Goal: Information Seeking & Learning: Check status

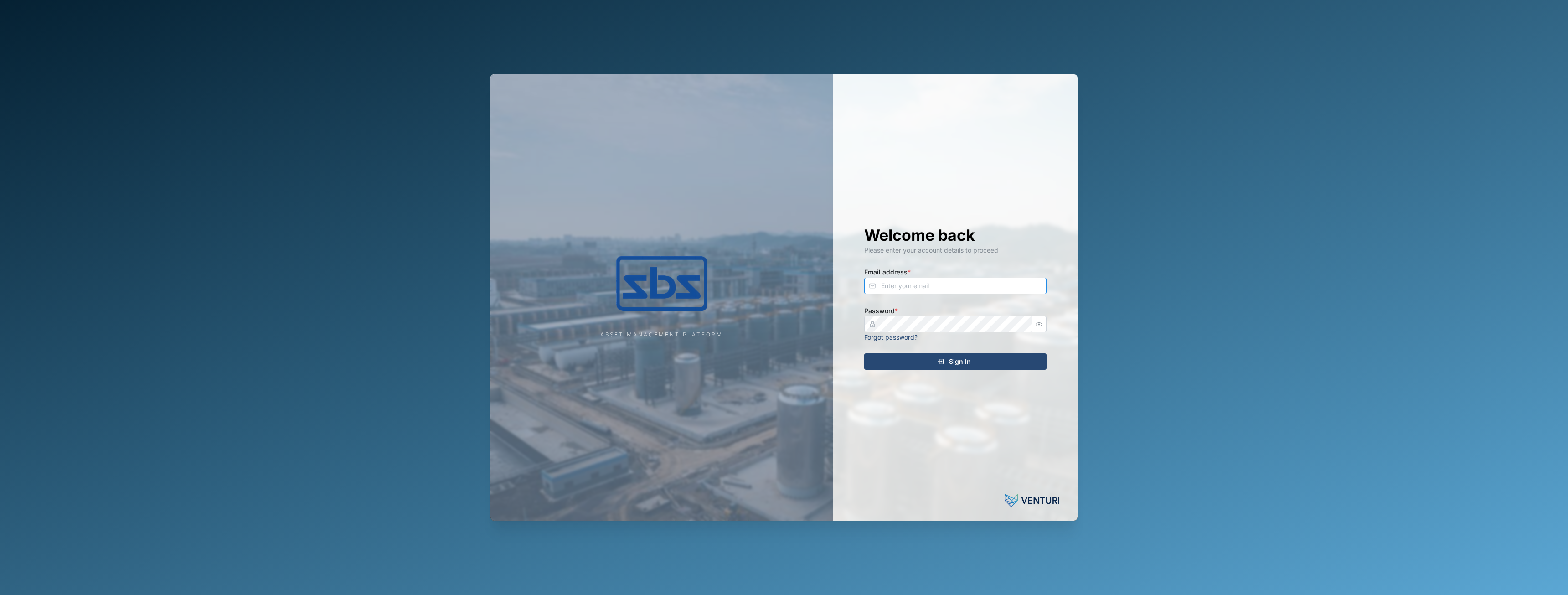
type input "[EMAIL_ADDRESS][DOMAIN_NAME]"
click at [959, 365] on span "Sign In" at bounding box center [959, 361] width 22 height 15
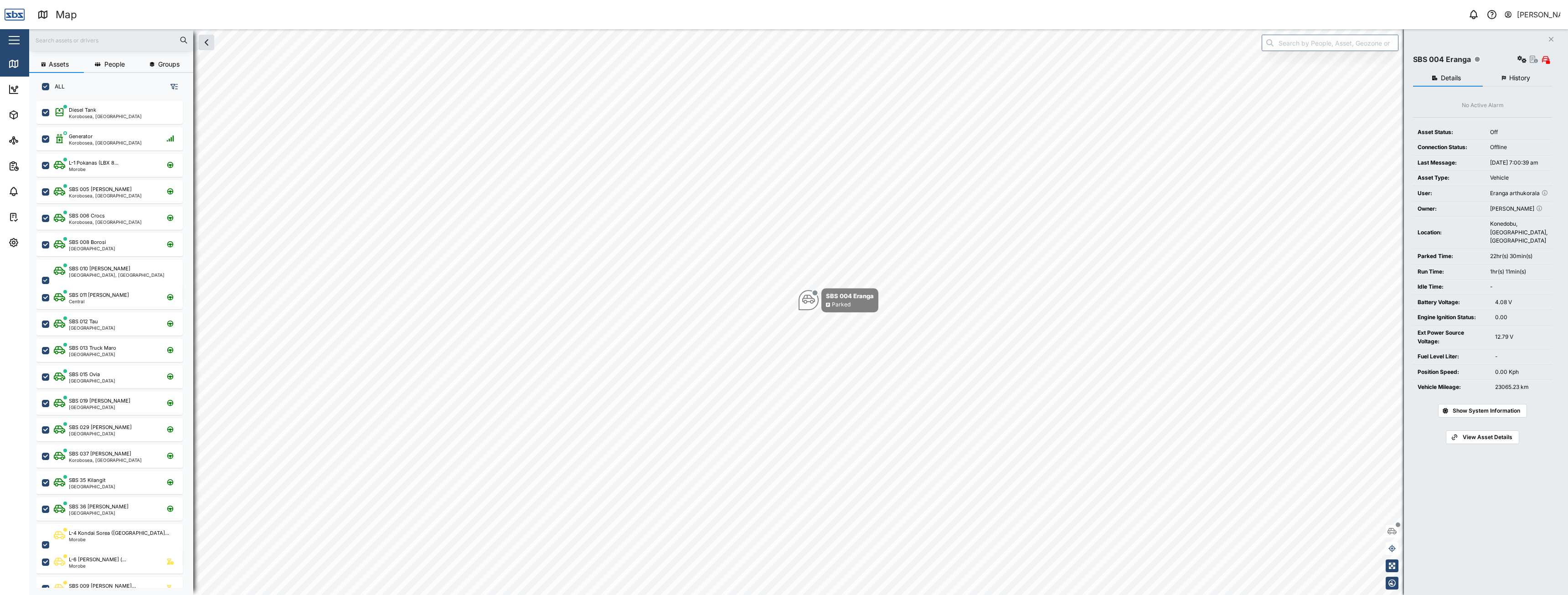
click at [90, 41] on input "text" at bounding box center [111, 40] width 153 height 14
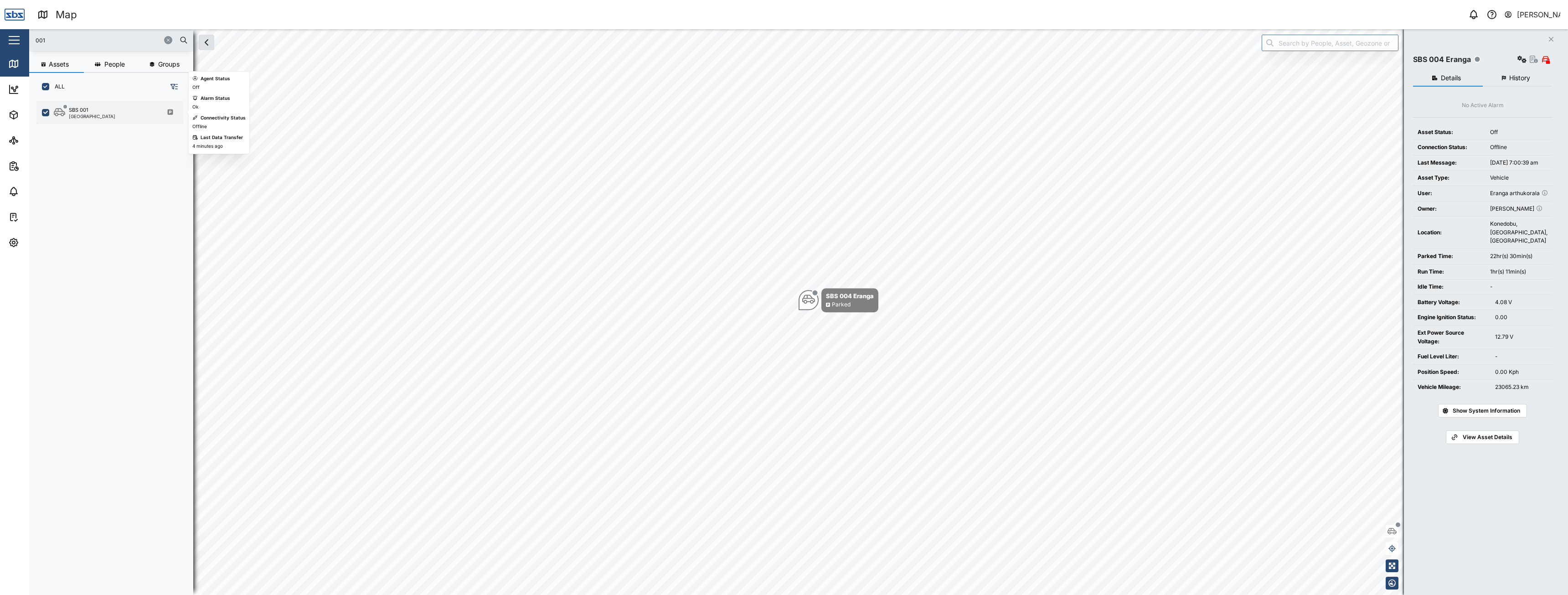
type input "001"
click at [86, 108] on div "SBS 001" at bounding box center [78, 110] width 19 height 8
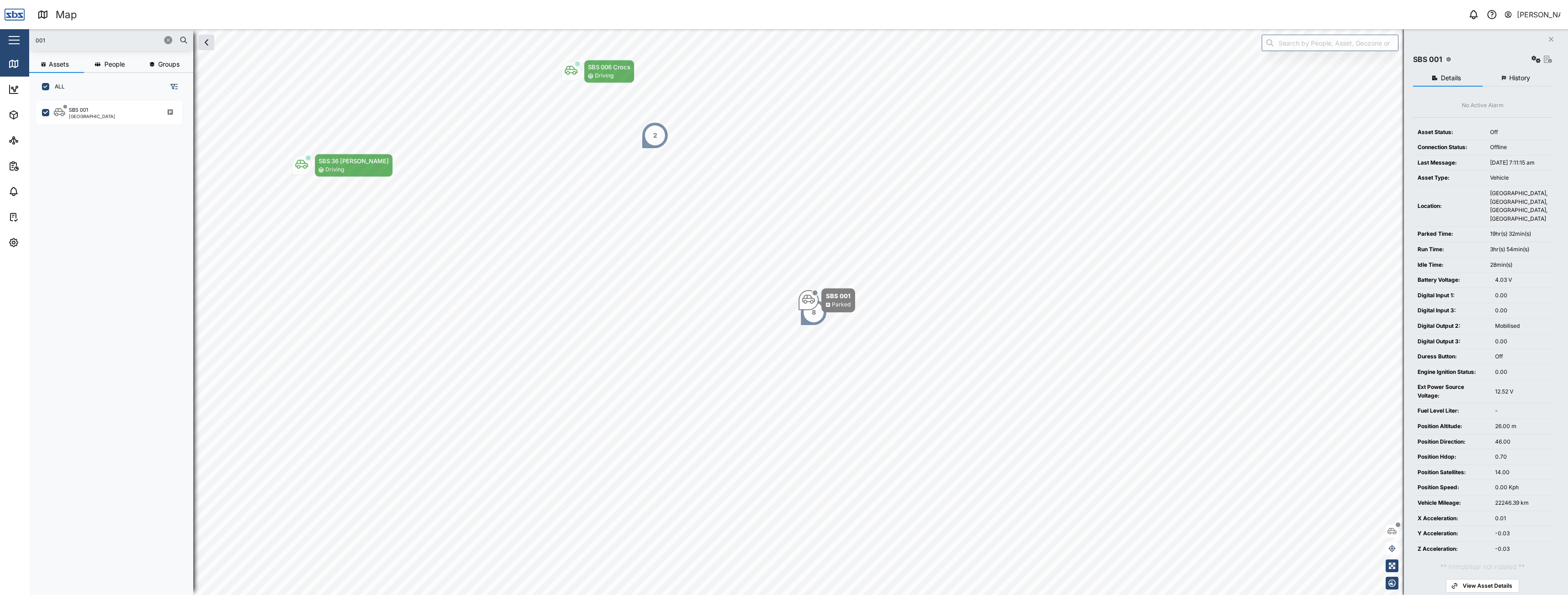
click at [1517, 75] on span "History" at bounding box center [1519, 78] width 21 height 7
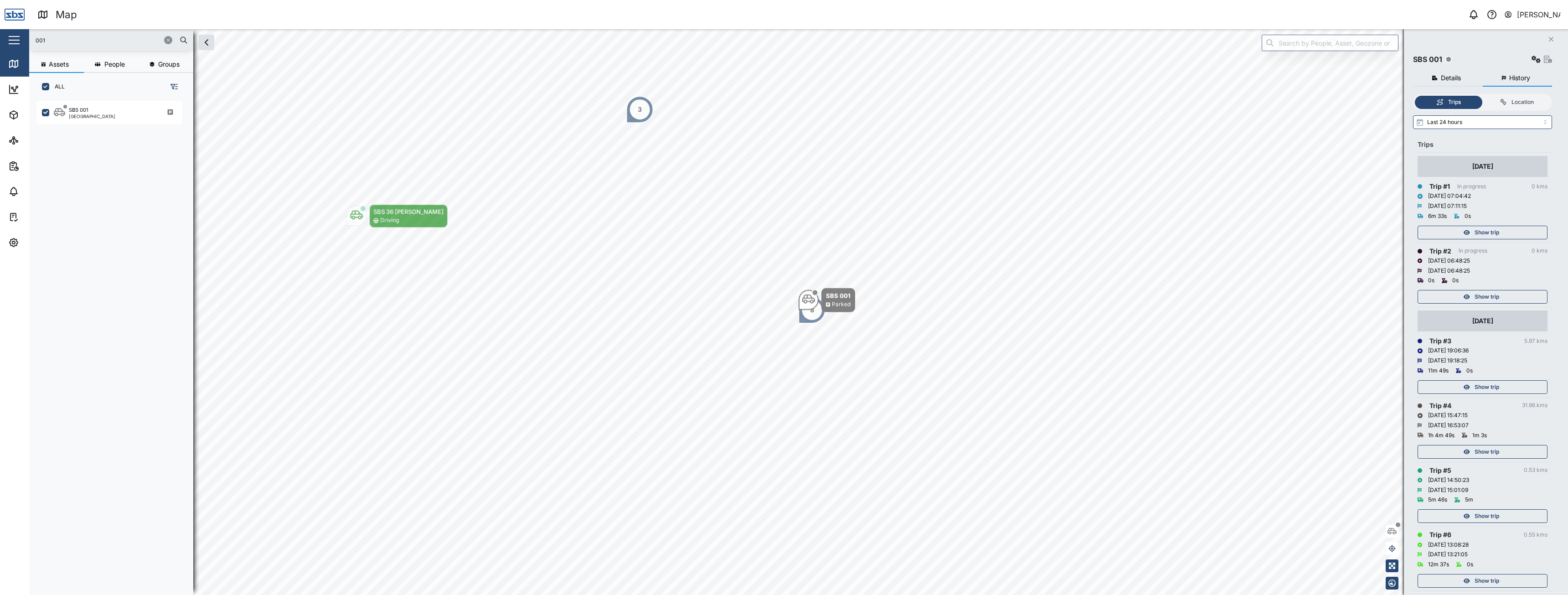
click at [1482, 449] on span "Show trip" at bounding box center [1486, 451] width 25 height 13
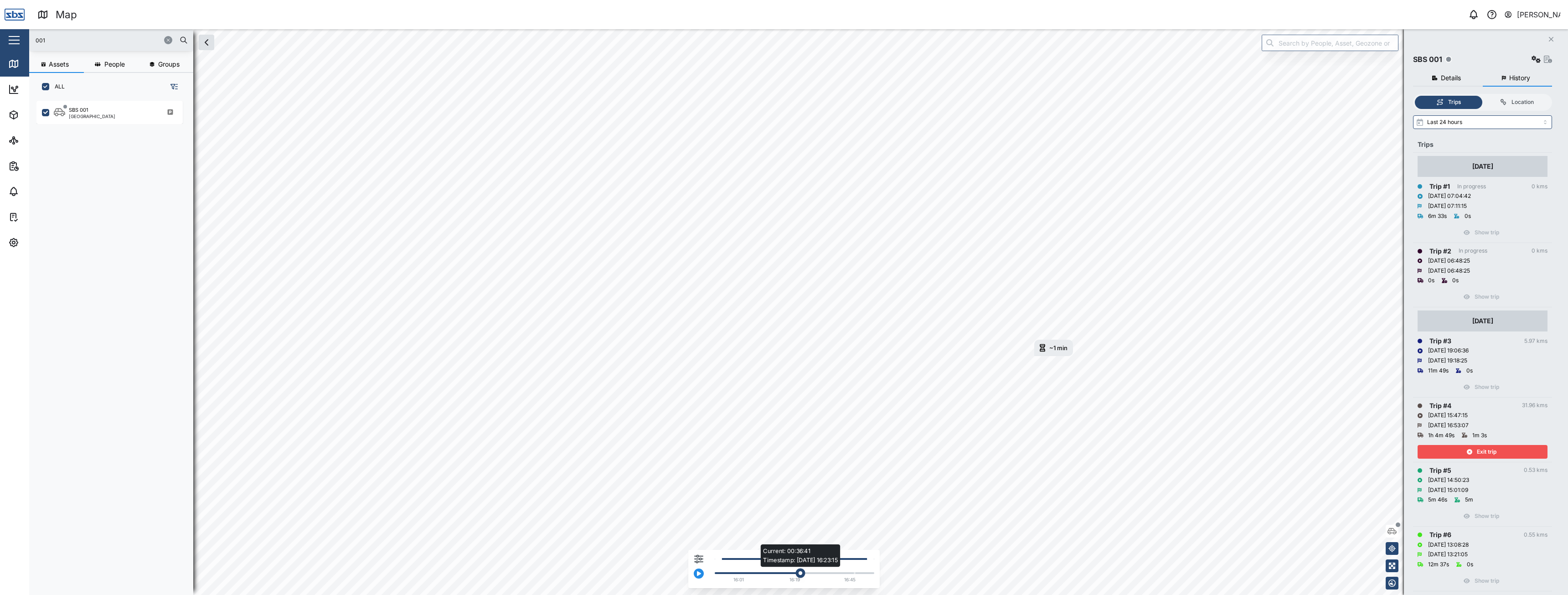
drag, startPoint x: 737, startPoint y: 572, endPoint x: 805, endPoint y: 581, distance: 68.6
click at [805, 581] on div "Current: 00:36:41 Timestamp: [DATE] 16:23:15 16:01 16:19 16:45" at bounding box center [792, 571] width 164 height 29
click at [1480, 450] on span "Exit trip" at bounding box center [1486, 451] width 19 height 13
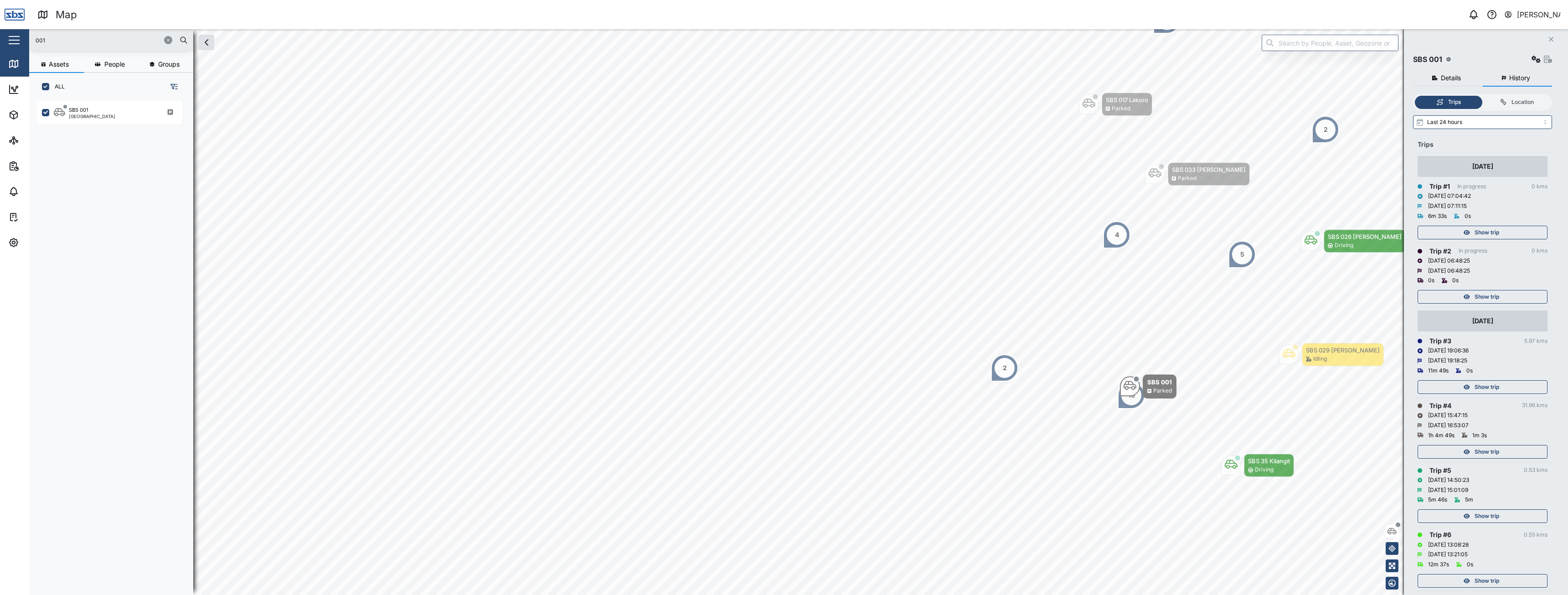
click at [1471, 516] on div "Show trip" at bounding box center [1481, 516] width 118 height 13
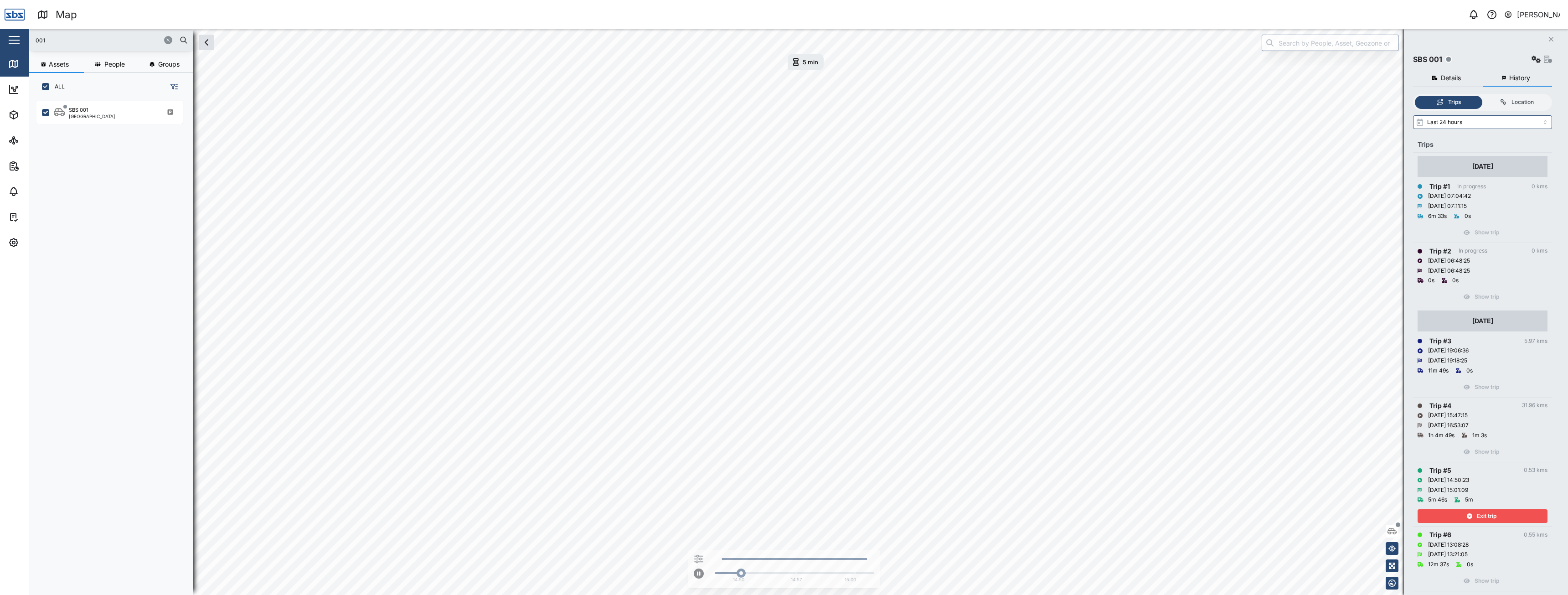
click at [1471, 516] on icon "button" at bounding box center [1469, 516] width 5 height 5
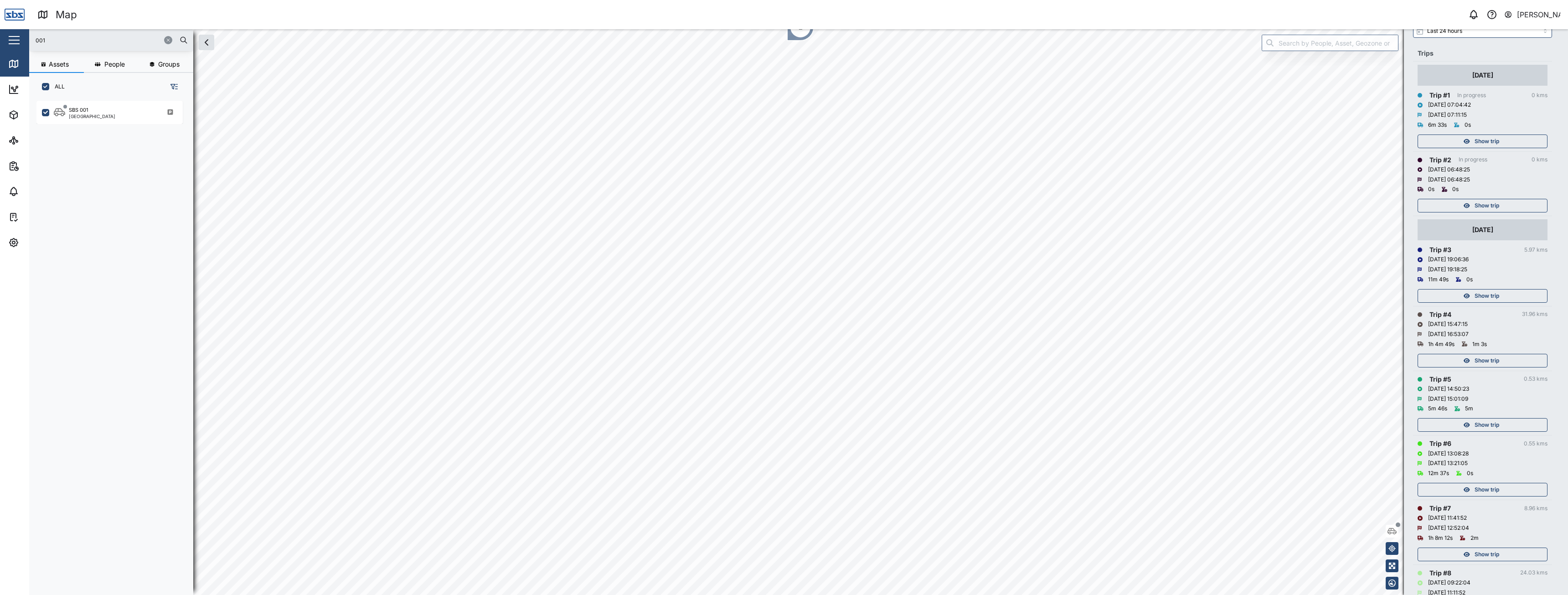
click at [1478, 491] on span "Show trip" at bounding box center [1486, 489] width 25 height 13
click at [1478, 491] on span "Exit trip" at bounding box center [1486, 489] width 19 height 13
click at [1464, 559] on div "Show trip" at bounding box center [1481, 554] width 118 height 13
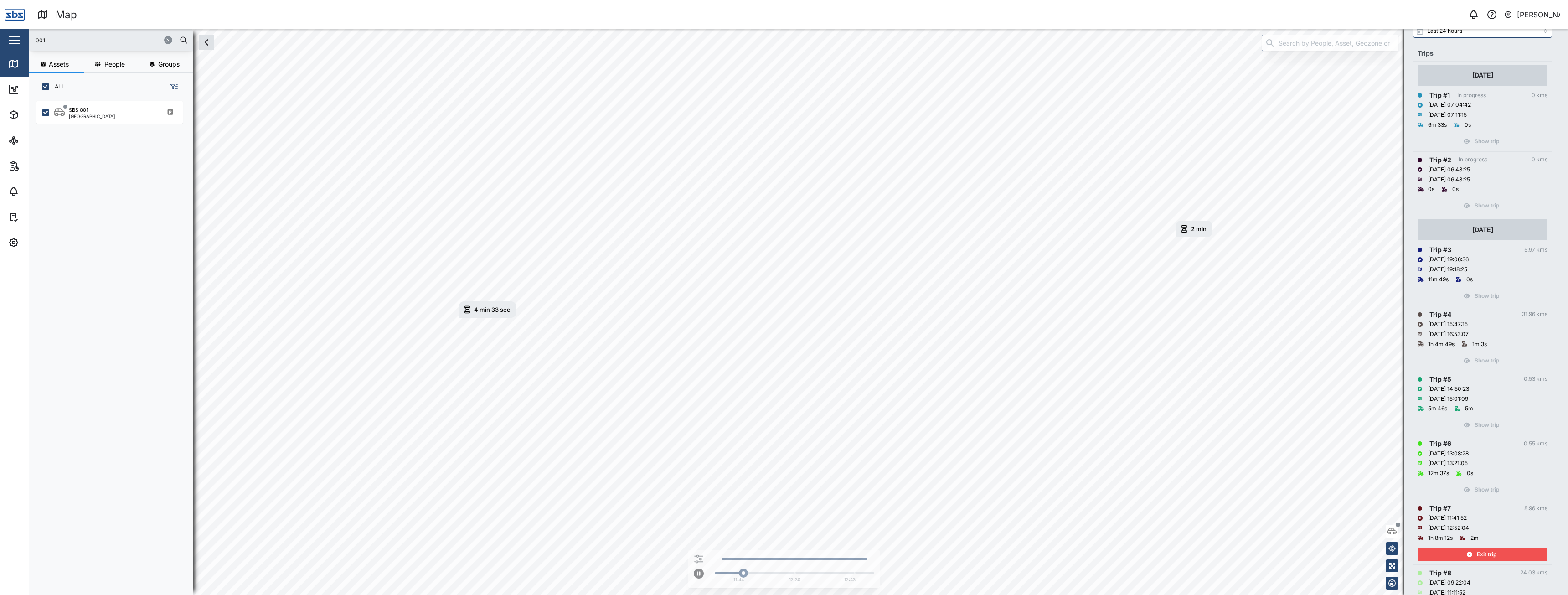
click at [1464, 559] on div "Exit trip" at bounding box center [1481, 554] width 118 height 13
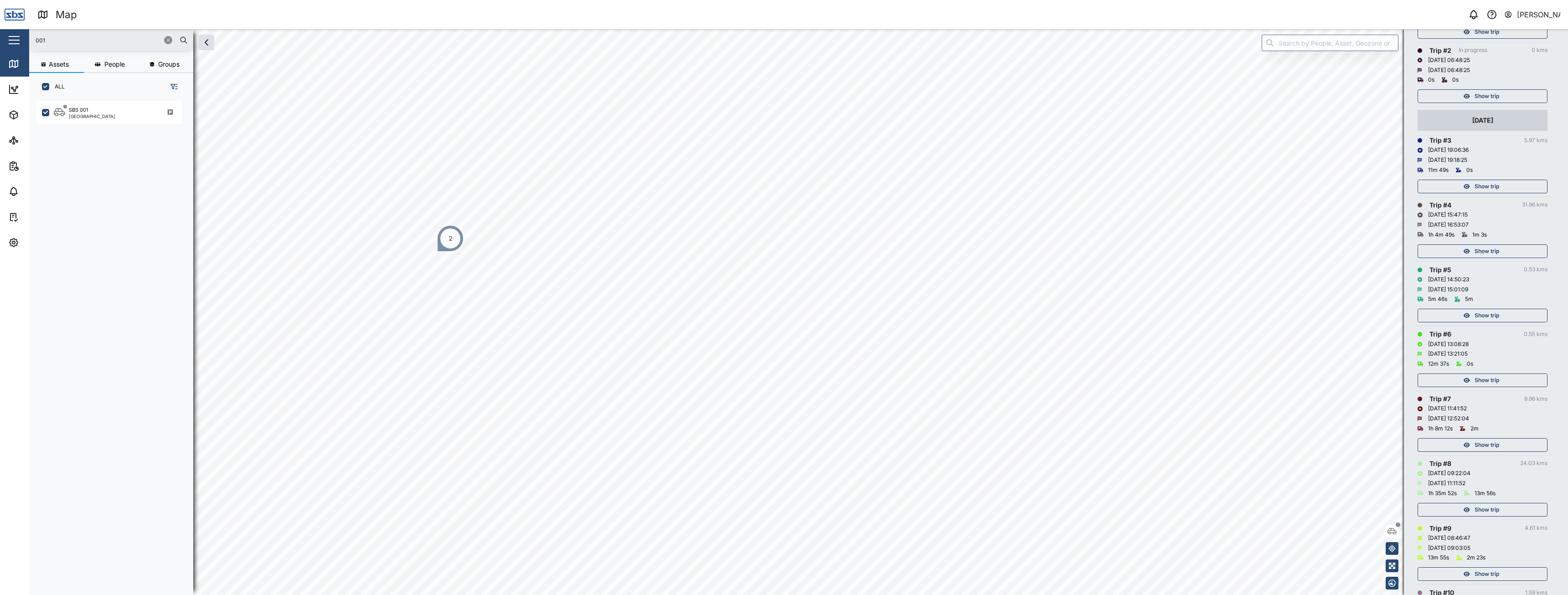
scroll to position [228, 0]
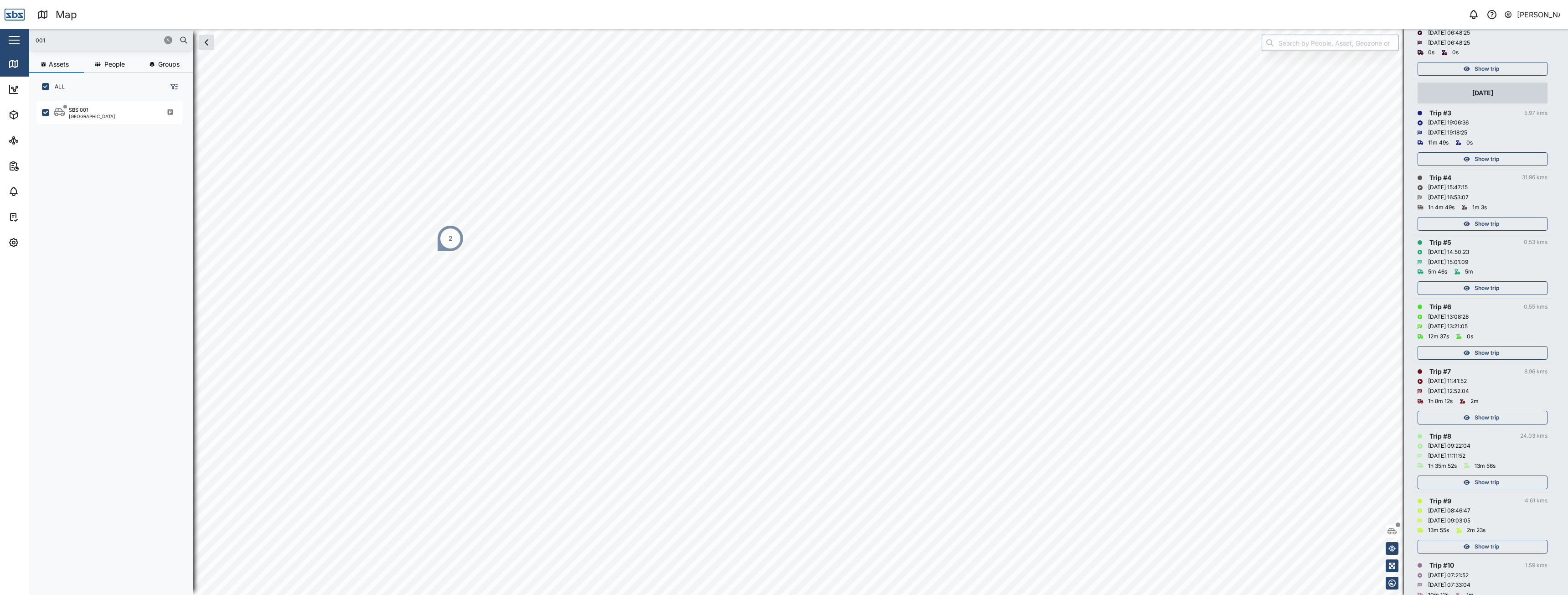
click at [1482, 481] on span "Show trip" at bounding box center [1486, 482] width 25 height 13
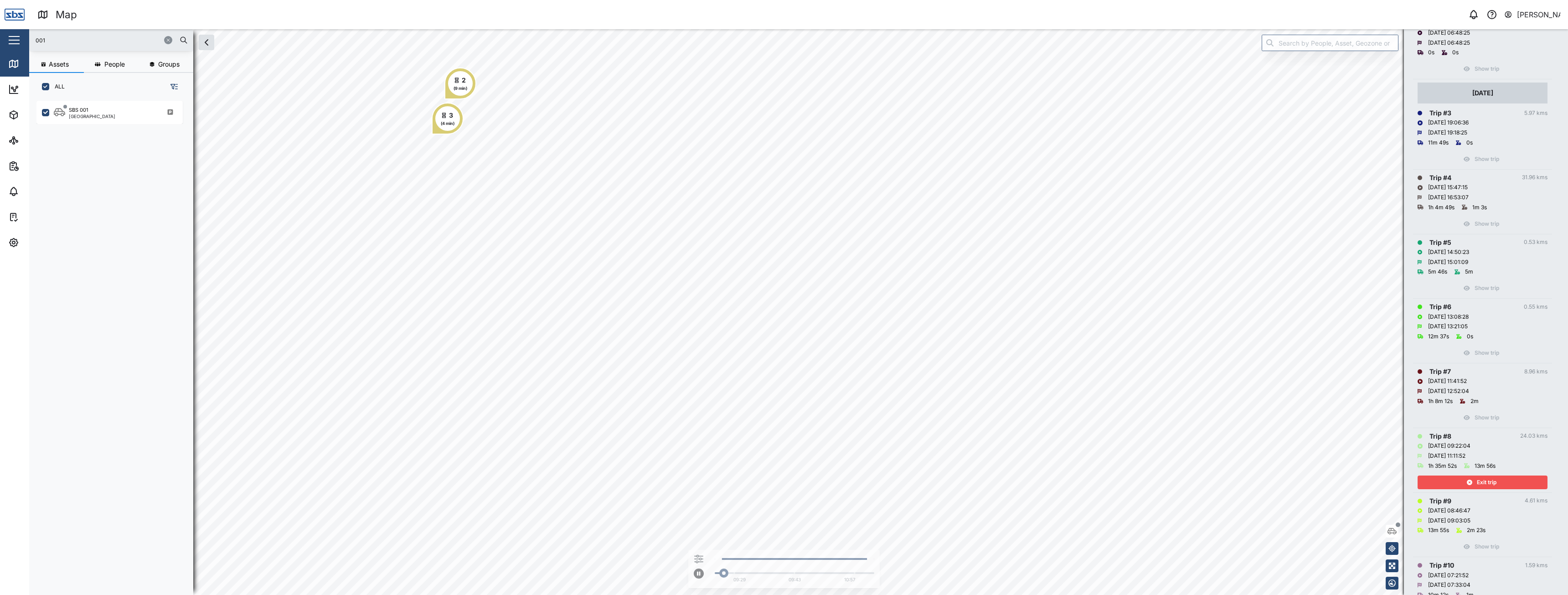
click at [1482, 481] on span "Exit trip" at bounding box center [1486, 482] width 19 height 13
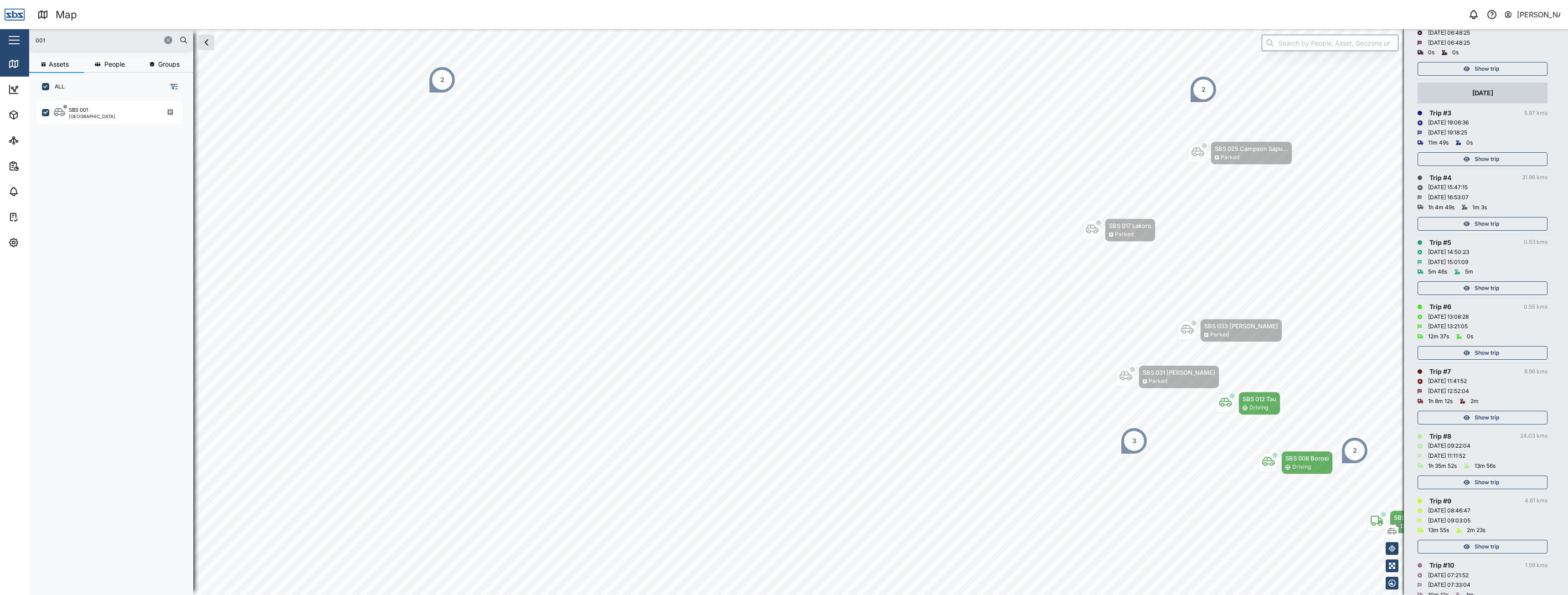
click at [1482, 481] on span "Show trip" at bounding box center [1486, 482] width 25 height 13
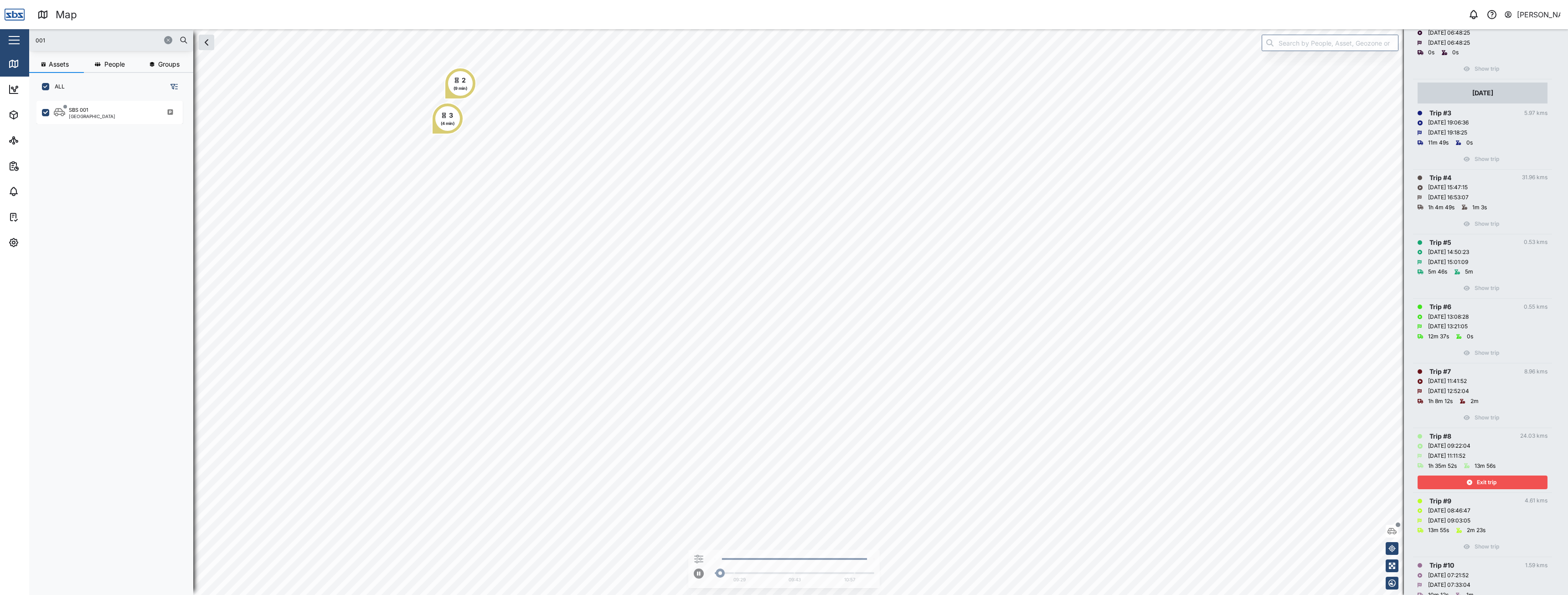
click at [1482, 481] on span "Exit trip" at bounding box center [1486, 482] width 19 height 13
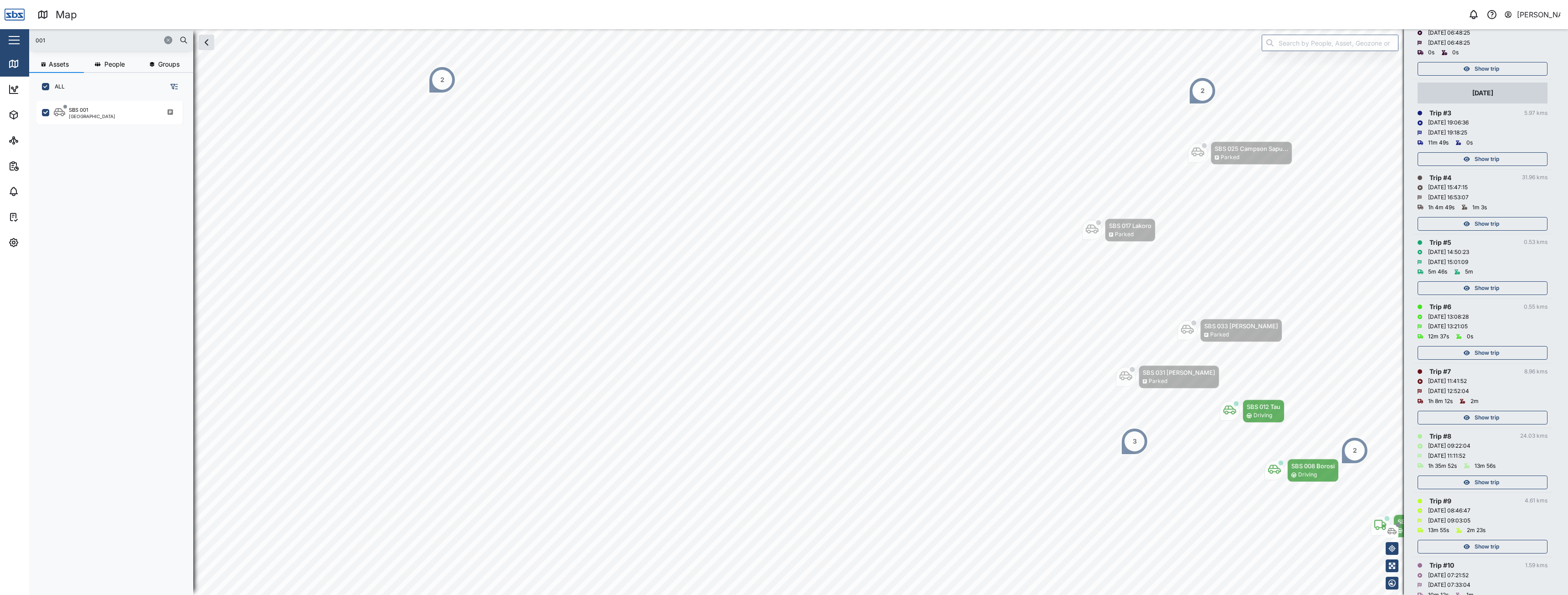
click at [1482, 414] on span "Show trip" at bounding box center [1486, 417] width 25 height 13
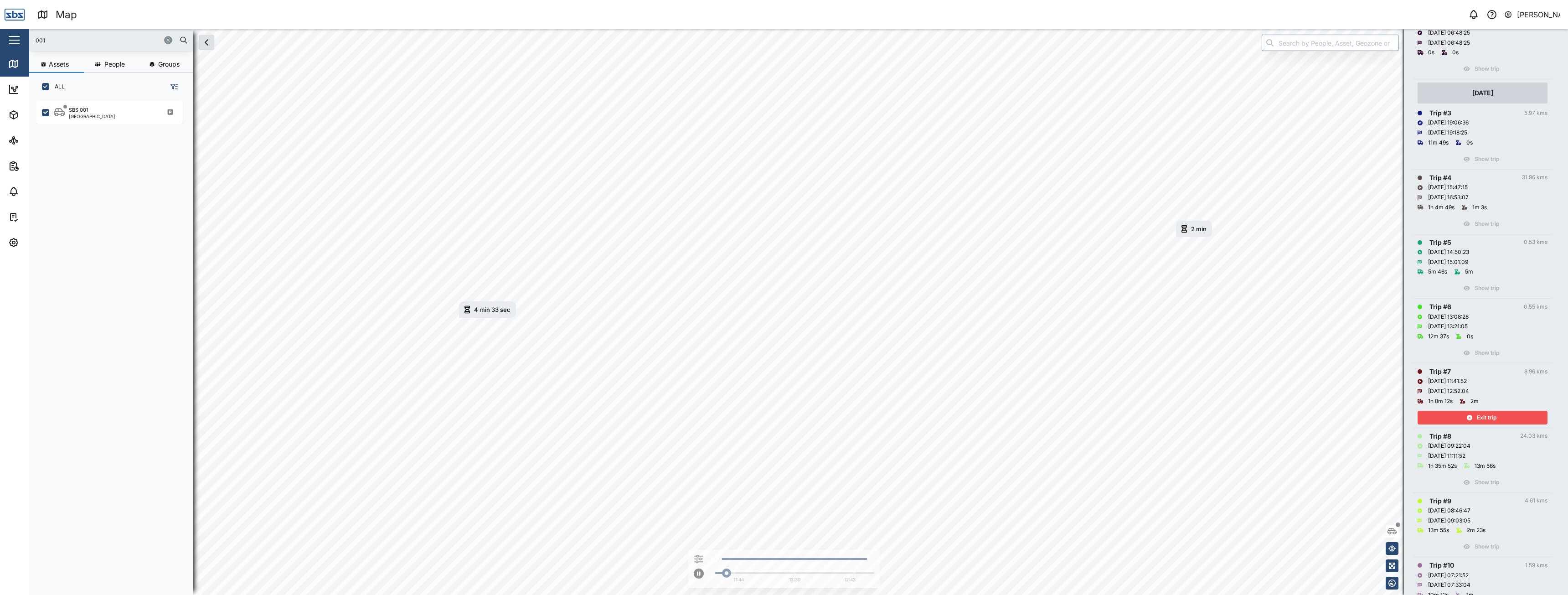
click at [1482, 414] on span "Exit trip" at bounding box center [1486, 417] width 19 height 13
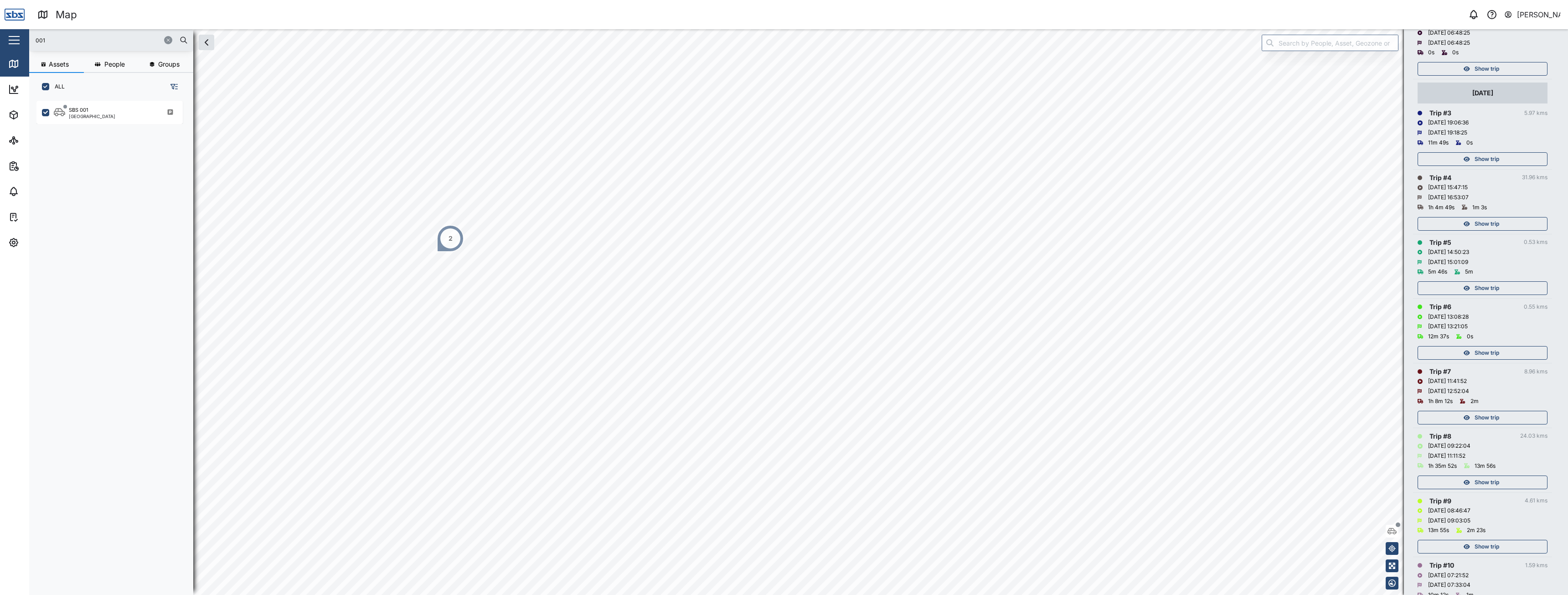
click at [1488, 353] on span "Show trip" at bounding box center [1486, 353] width 25 height 13
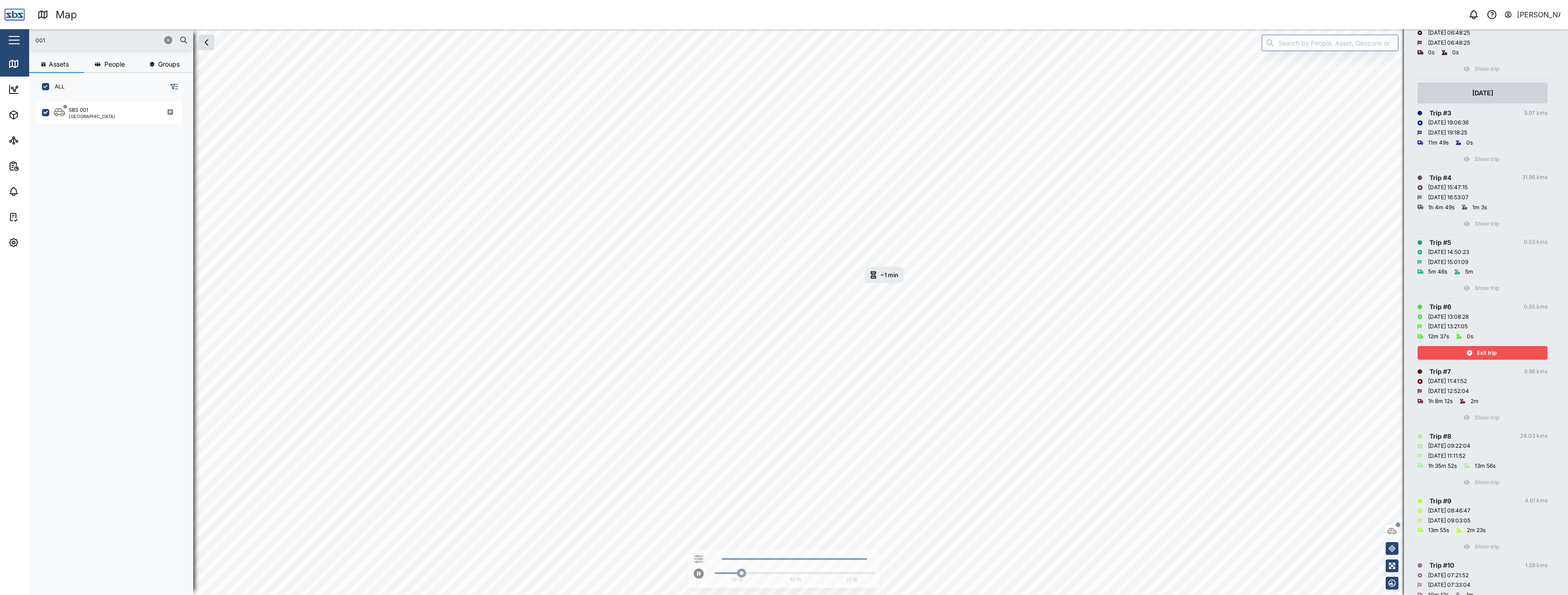
click at [1488, 353] on span "Exit trip" at bounding box center [1486, 353] width 19 height 13
click at [1484, 423] on span "Show trip" at bounding box center [1486, 417] width 25 height 13
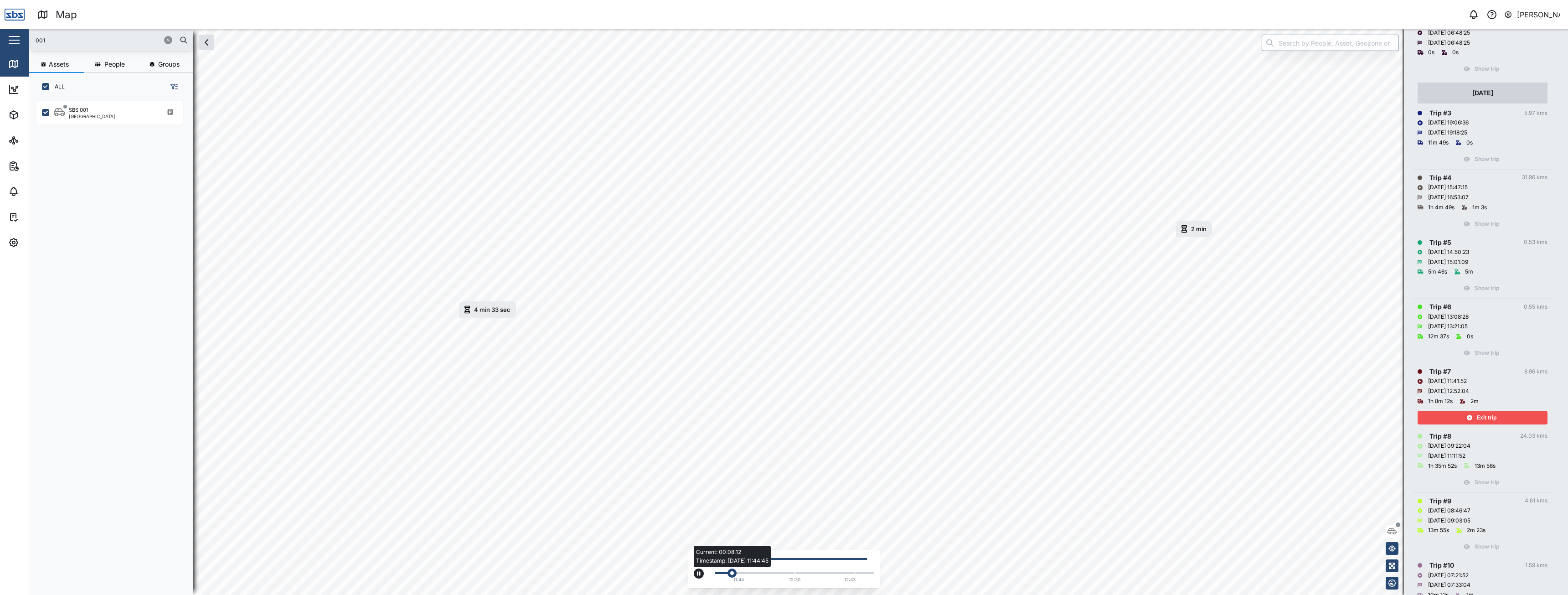
click at [800, 574] on div "Current: 00:08:12 Timestamp: [DATE] 11:44:45" at bounding box center [794, 573] width 150 height 2
click at [1497, 422] on div "Exit trip" at bounding box center [1481, 417] width 118 height 13
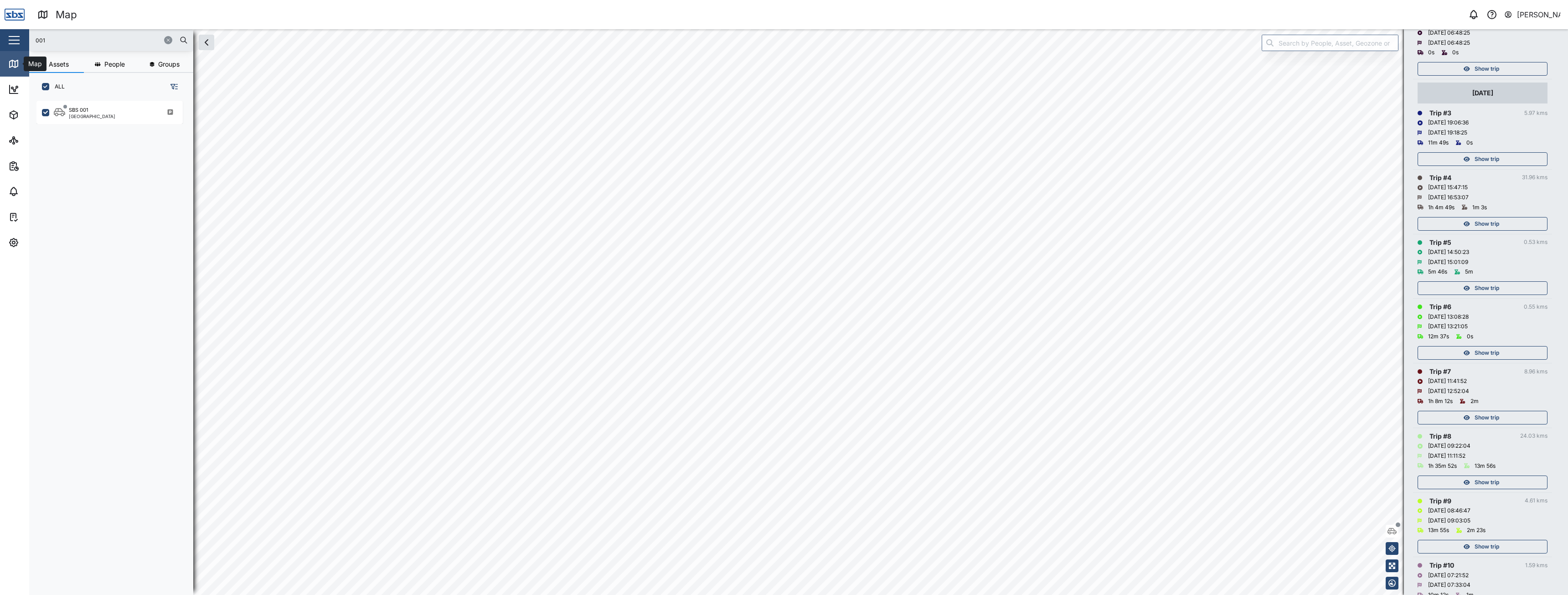
click at [9, 69] on icon at bounding box center [13, 64] width 11 height 11
click at [167, 40] on icon "button" at bounding box center [168, 40] width 5 height 5
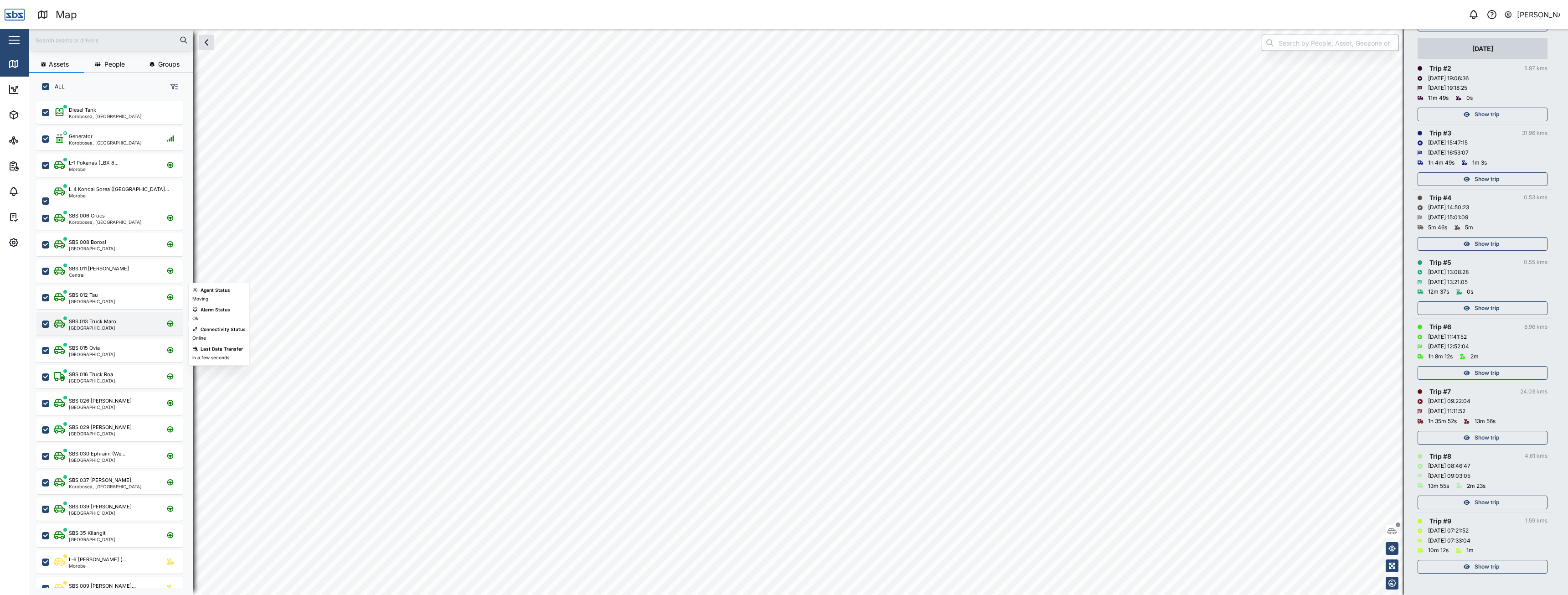
scroll to position [208, 0]
click at [77, 39] on input "text" at bounding box center [111, 40] width 153 height 14
click at [83, 47] on input "text" at bounding box center [111, 40] width 153 height 14
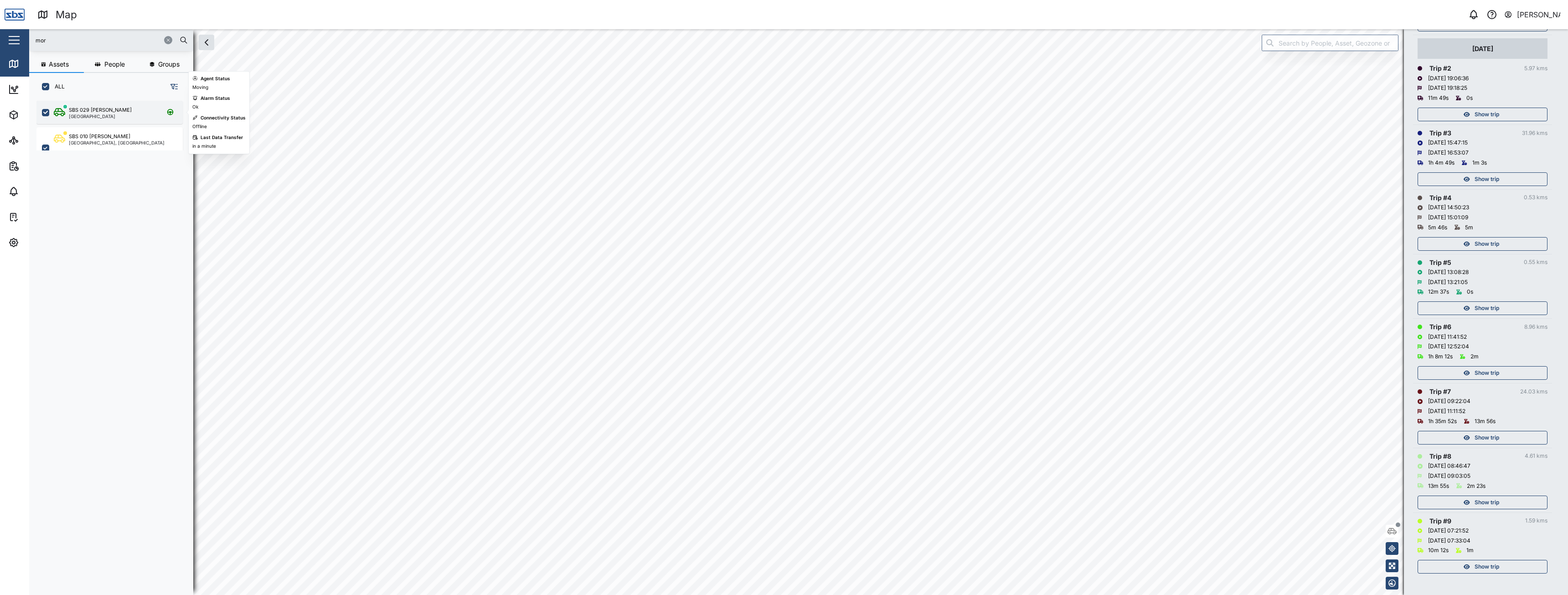
type input "mor"
click at [104, 118] on div "[GEOGRAPHIC_DATA]" at bounding box center [100, 116] width 63 height 5
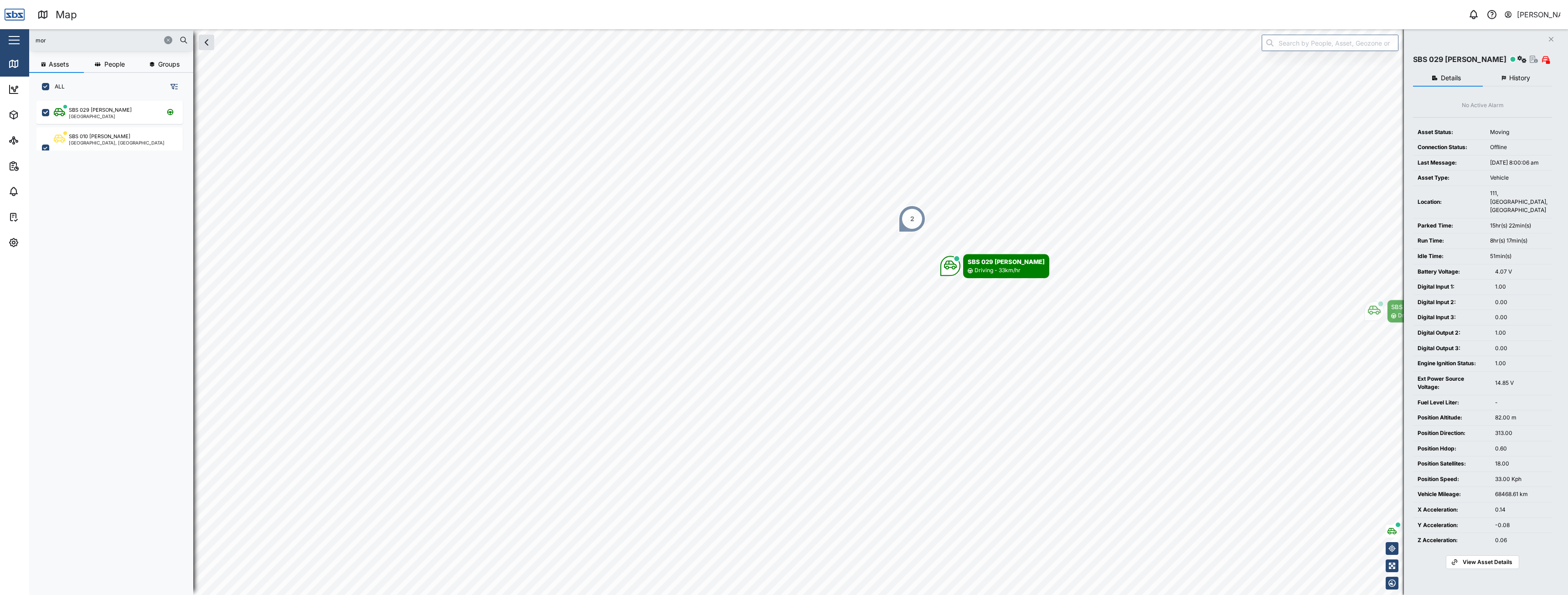
click at [1511, 75] on span "History" at bounding box center [1519, 78] width 21 height 7
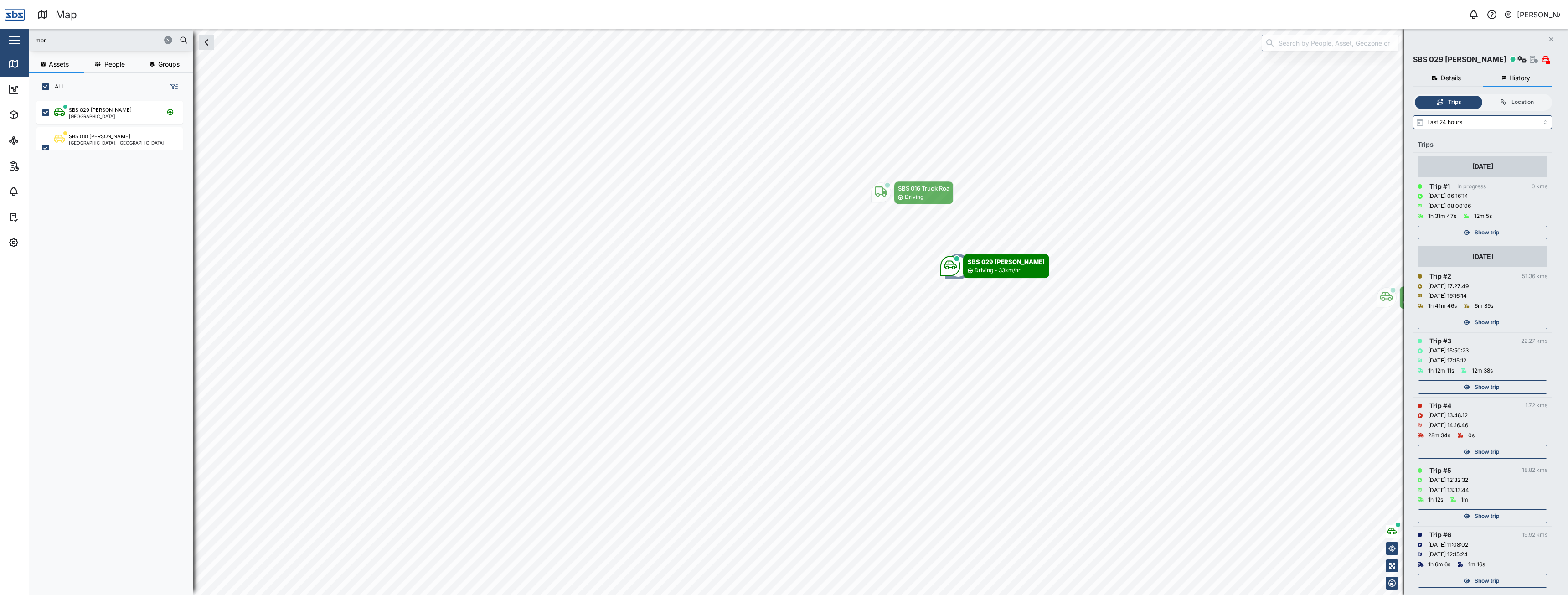
click at [1489, 230] on span "Show trip" at bounding box center [1486, 232] width 25 height 13
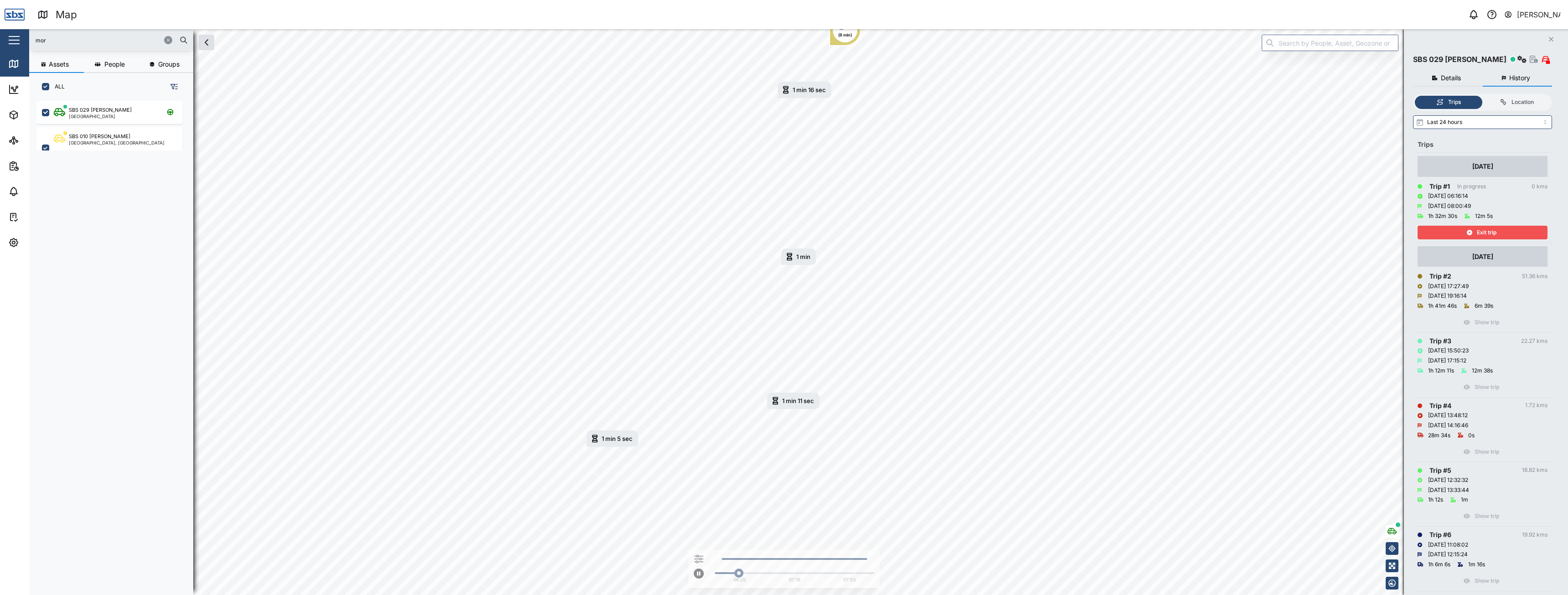
click at [1486, 230] on span "Exit trip" at bounding box center [1486, 232] width 19 height 13
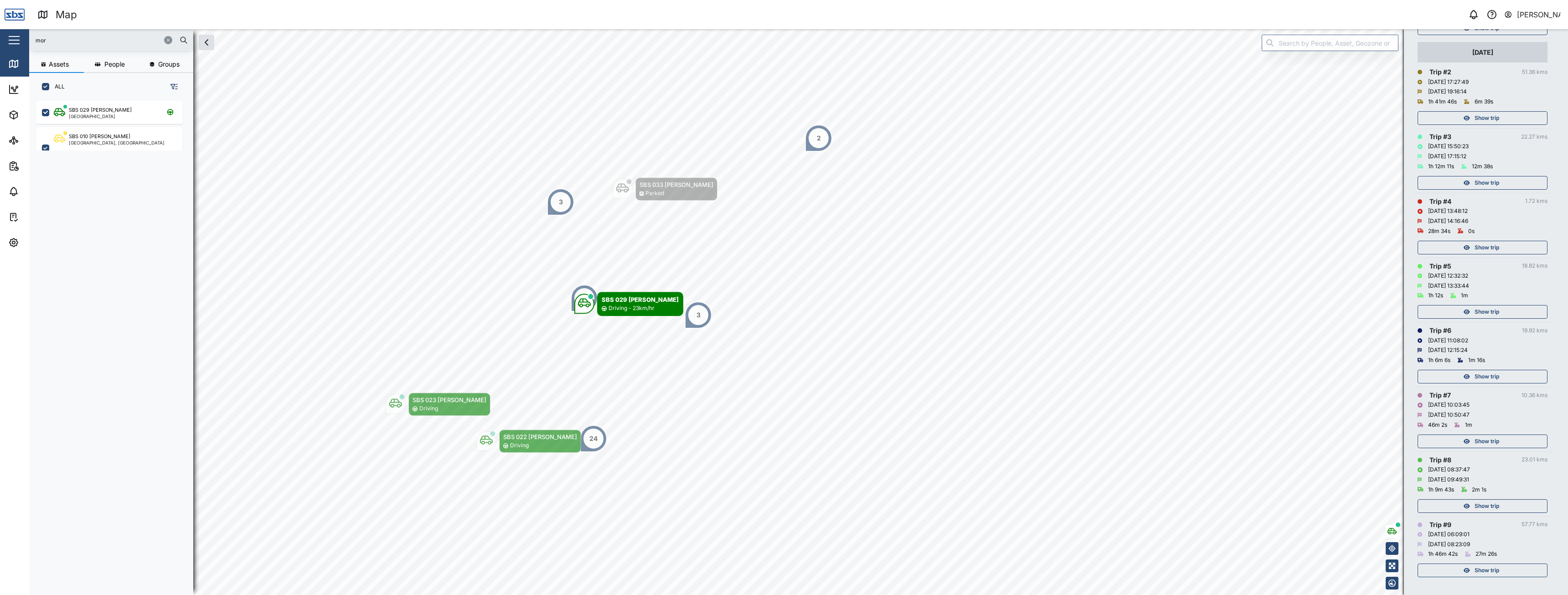
scroll to position [208, 0]
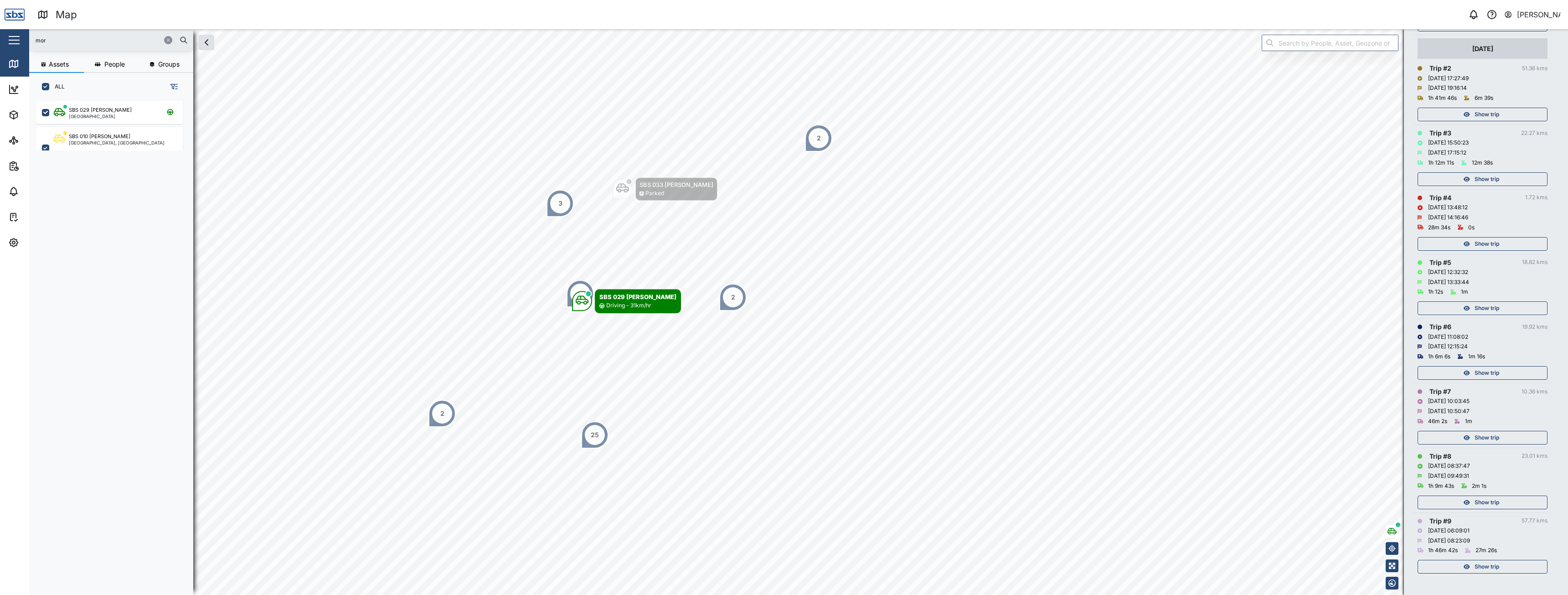
click at [1474, 570] on div "Show trip" at bounding box center [1481, 566] width 118 height 13
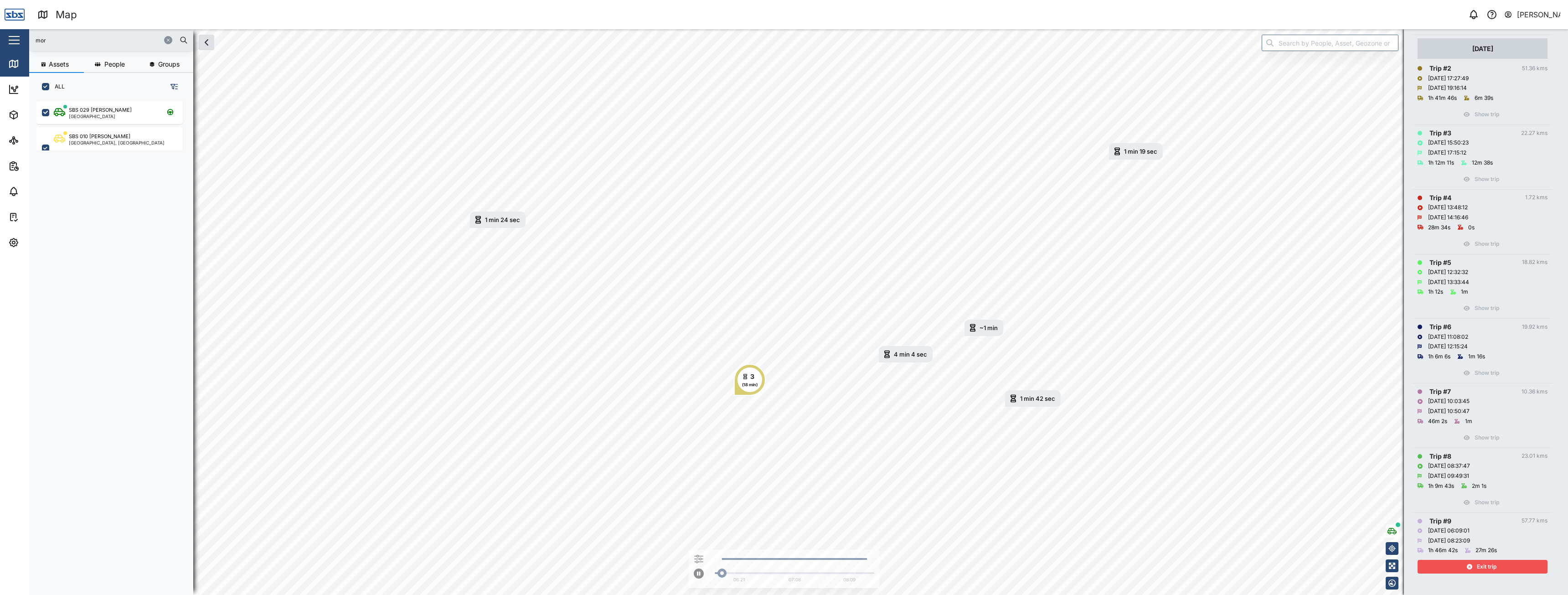
click at [1474, 570] on div "Exit trip" at bounding box center [1481, 566] width 118 height 13
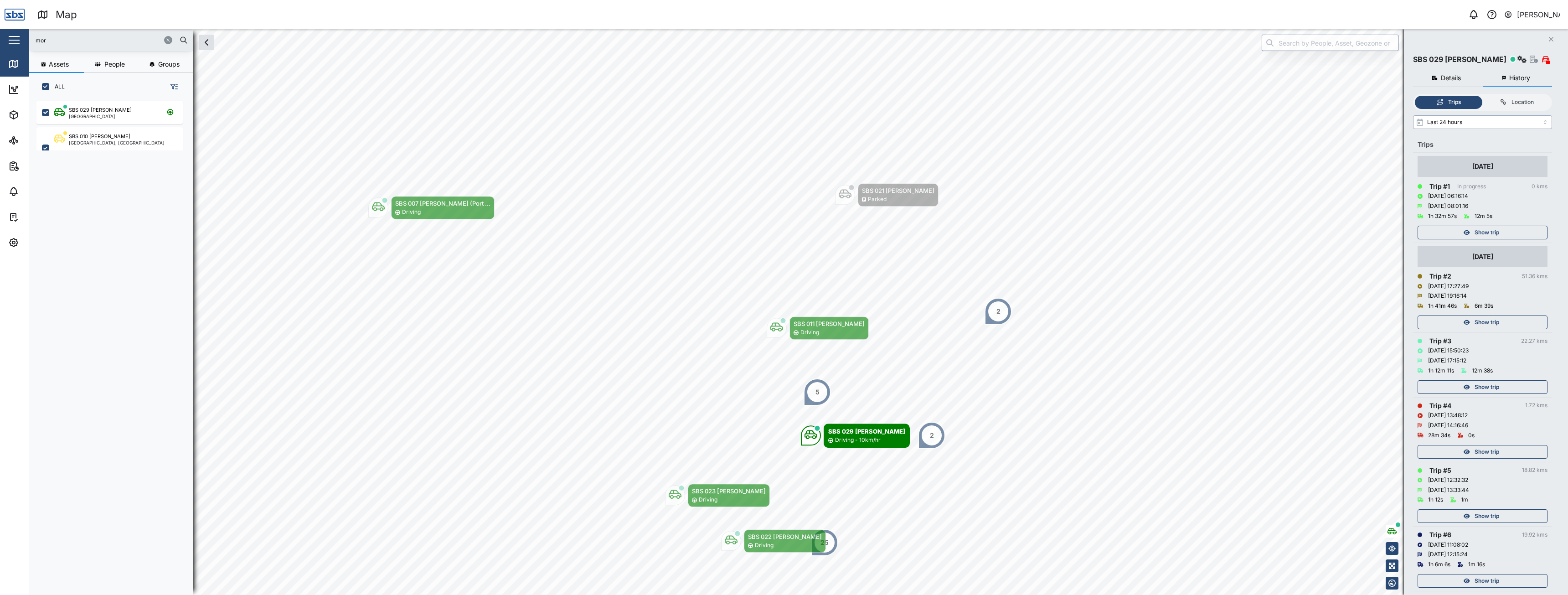
click at [1490, 121] on input "Last 24 hours" at bounding box center [1482, 122] width 139 height 14
type input "Last 7 days"
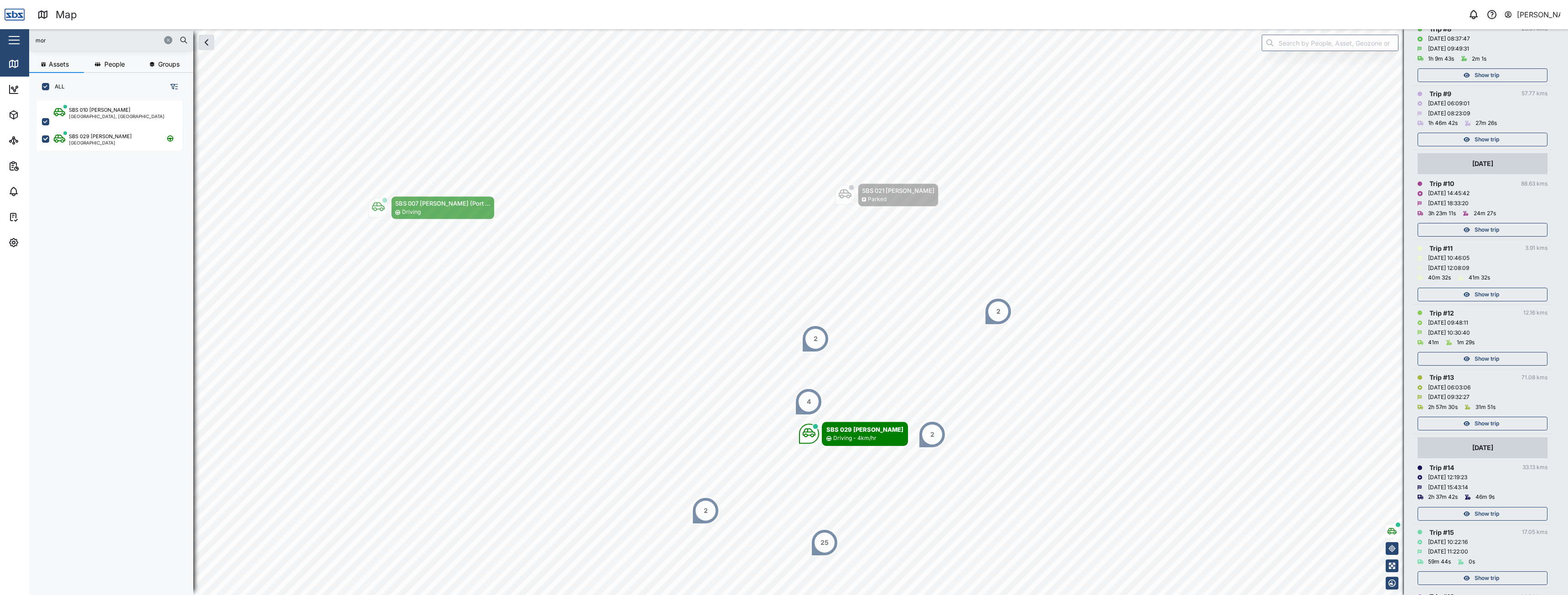
scroll to position [638, 0]
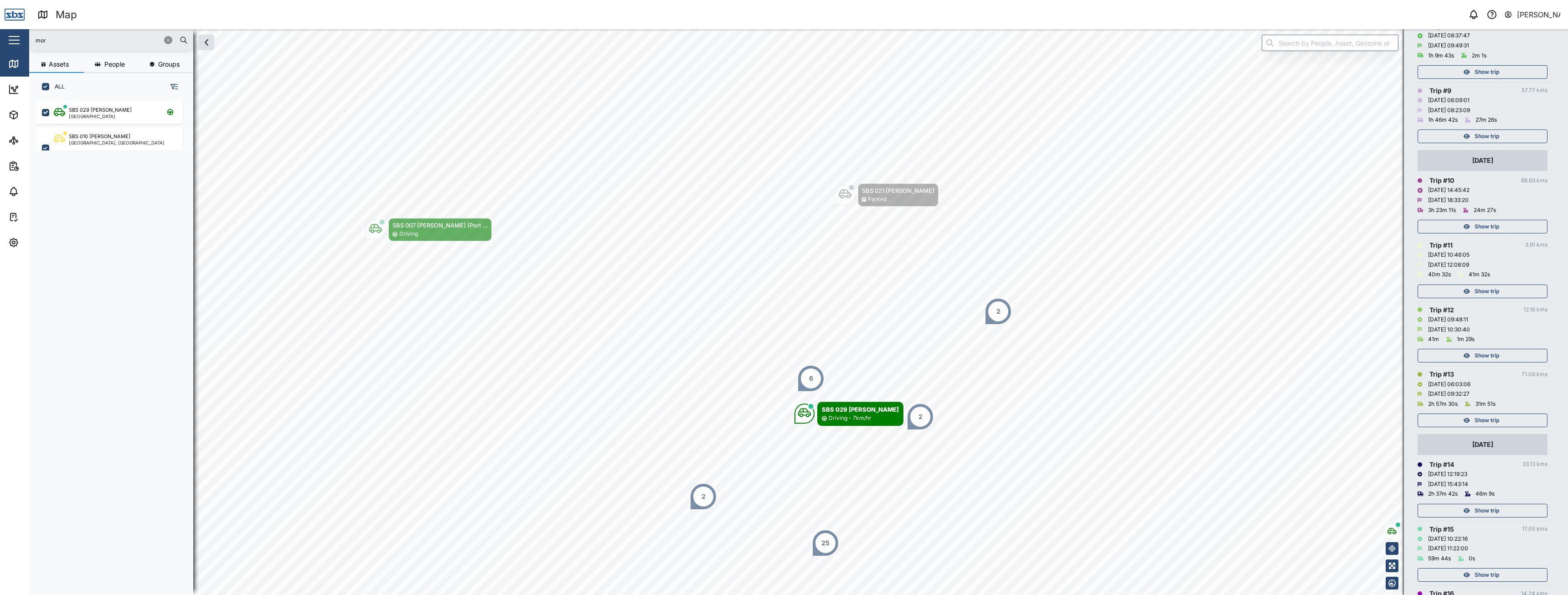
click at [69, 43] on input "mor" at bounding box center [111, 40] width 153 height 14
type input "vija"
click at [86, 108] on div "SBS 003 Vijay" at bounding box center [85, 110] width 34 height 8
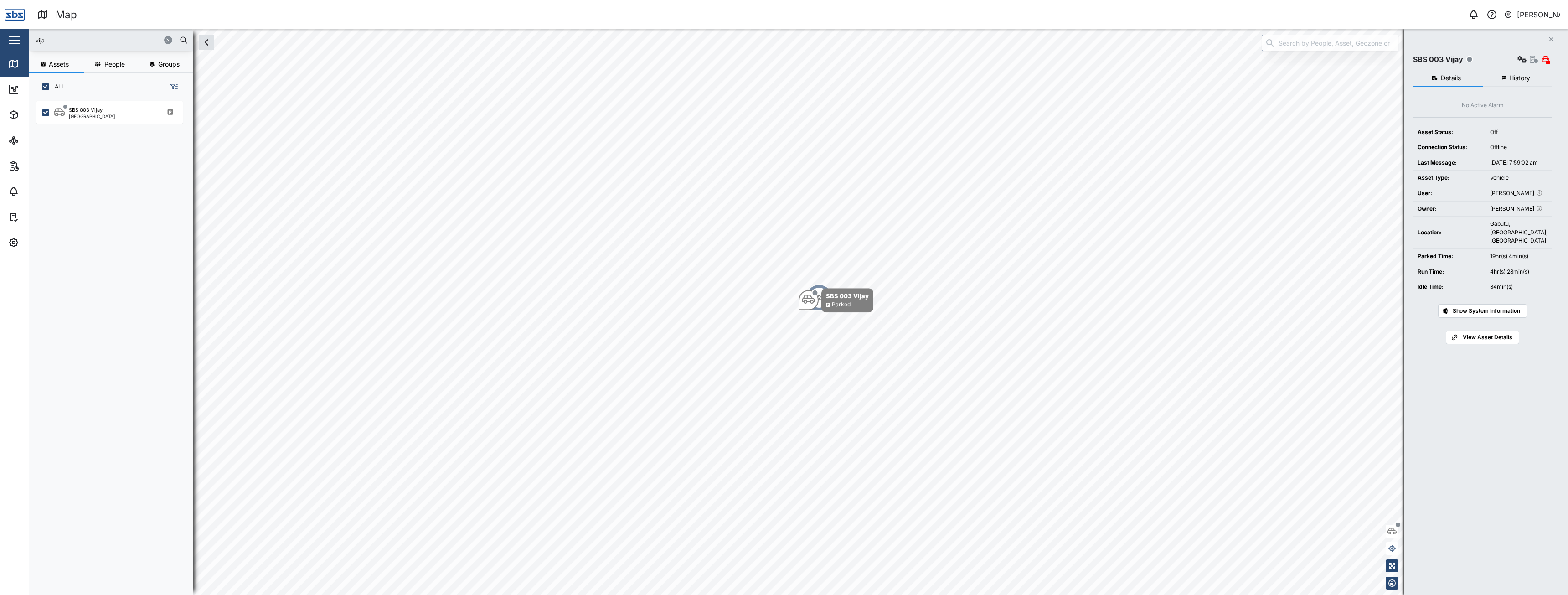
click at [1531, 83] on button "History" at bounding box center [1517, 78] width 70 height 17
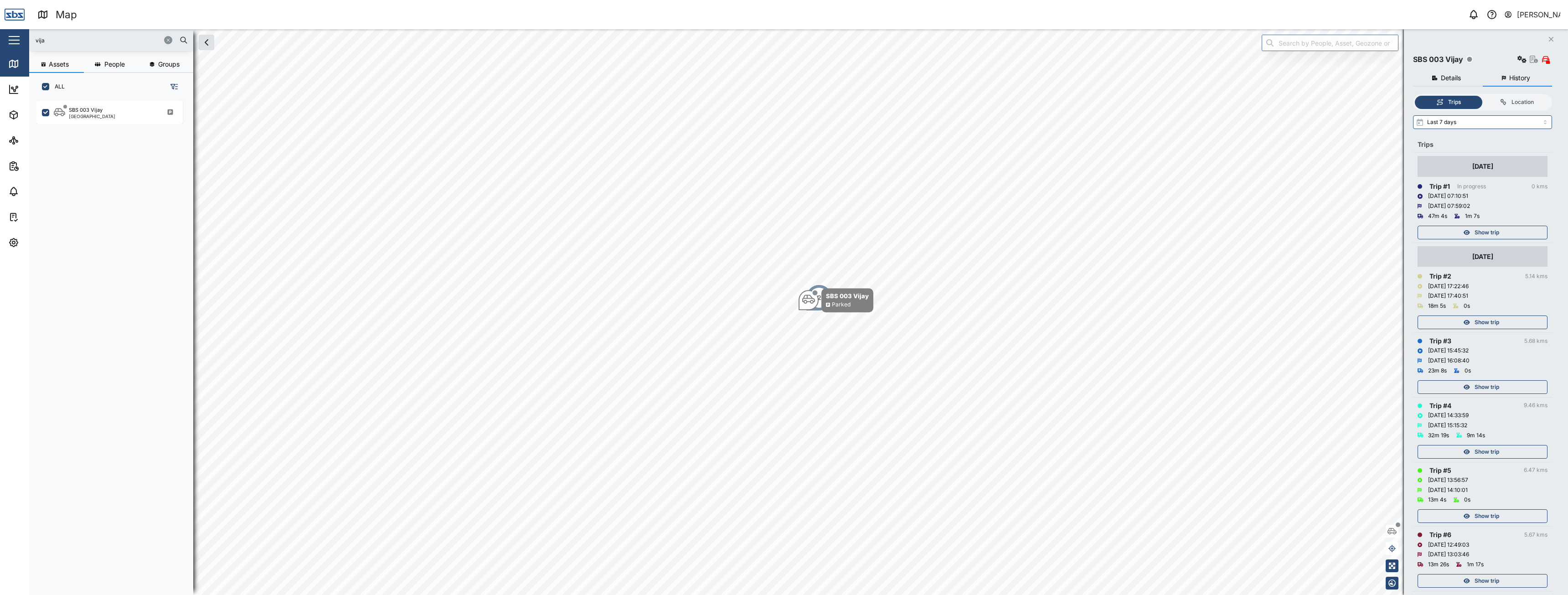
click at [1476, 232] on span "Show trip" at bounding box center [1486, 232] width 25 height 13
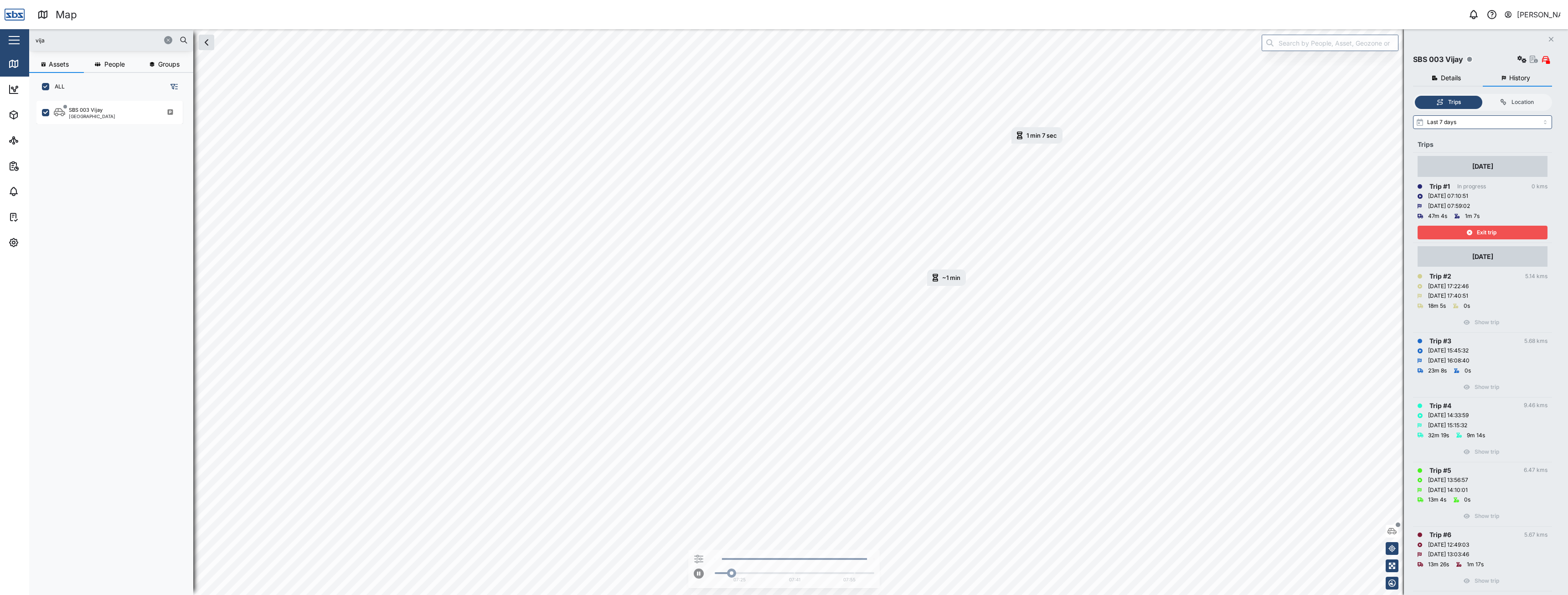
click at [1462, 232] on div "Exit trip" at bounding box center [1481, 232] width 118 height 13
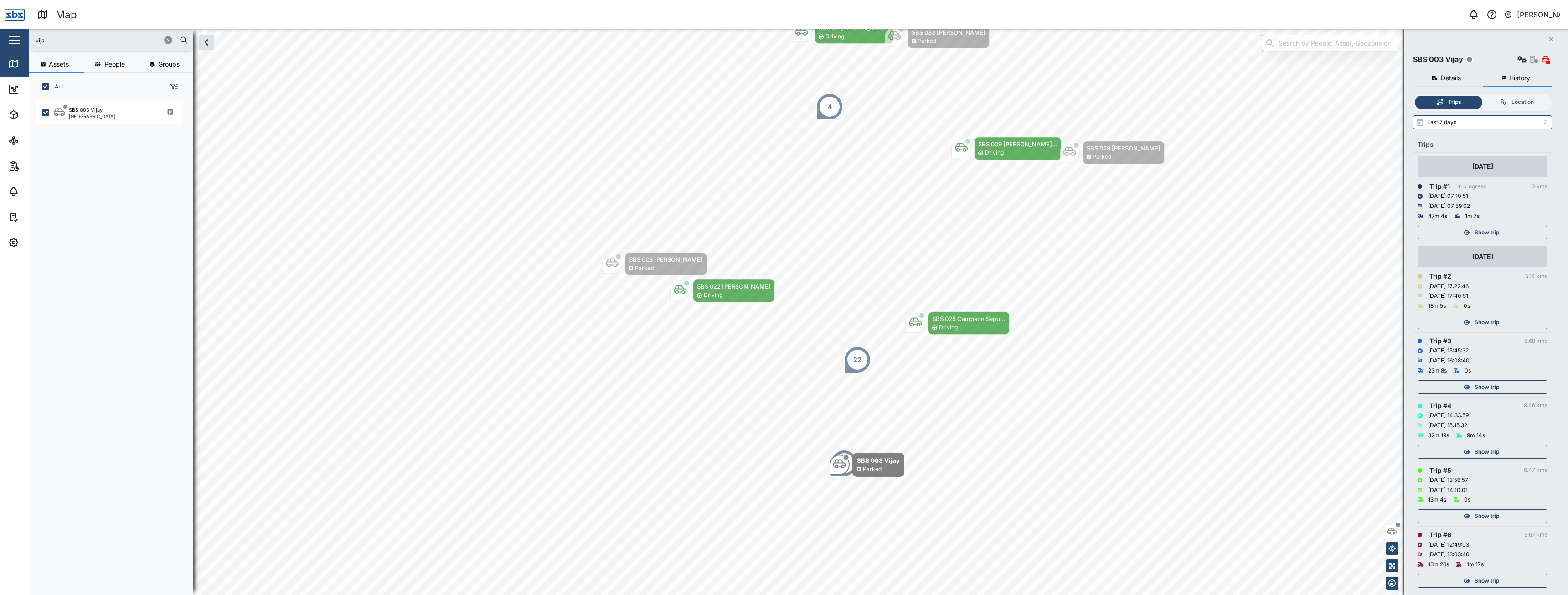
click at [1483, 319] on span "Show trip" at bounding box center [1486, 322] width 25 height 13
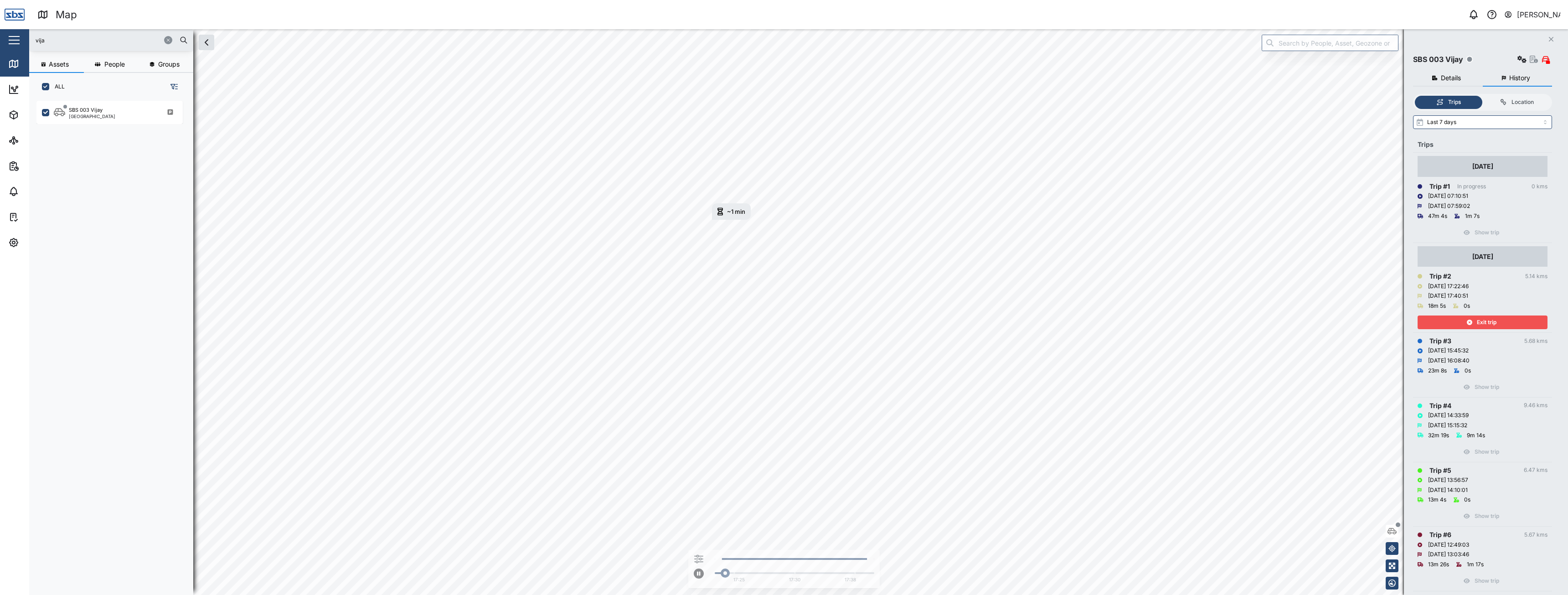
click at [1483, 319] on span "Exit trip" at bounding box center [1486, 322] width 19 height 13
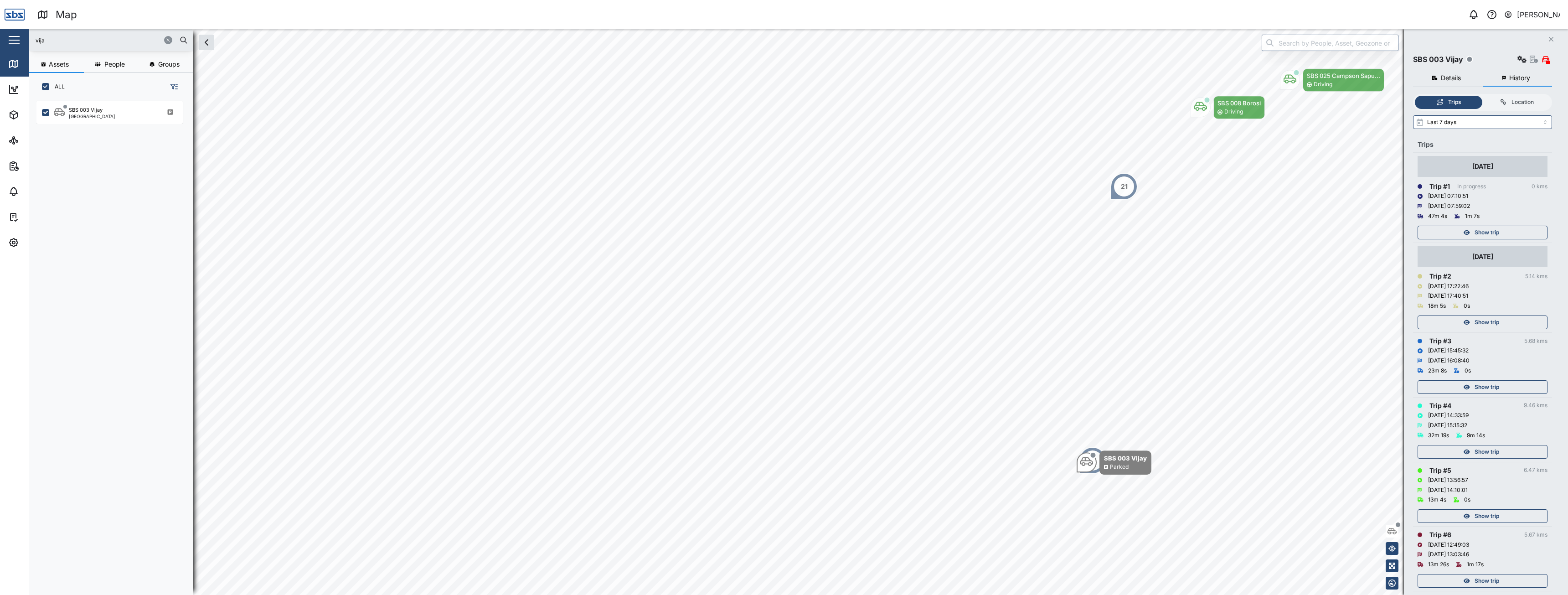
click at [1493, 385] on span "Show trip" at bounding box center [1486, 387] width 25 height 13
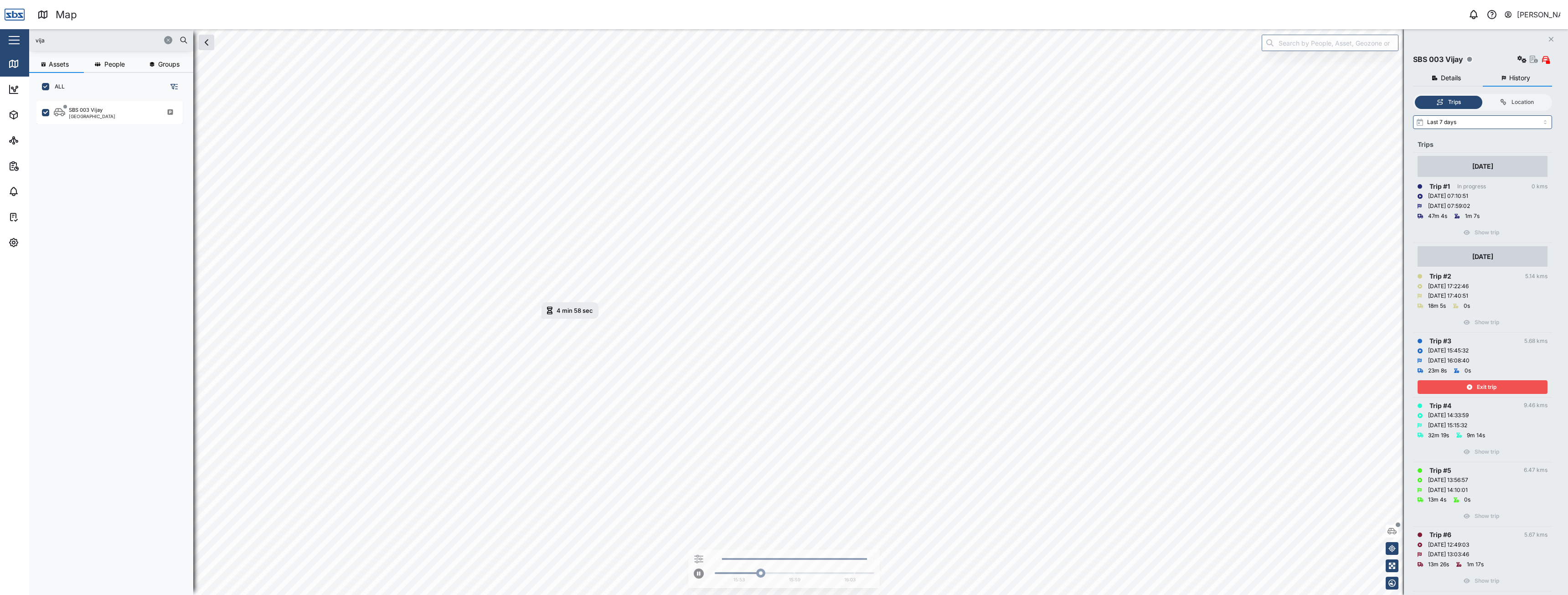
click at [1495, 387] on span "Exit trip" at bounding box center [1486, 387] width 19 height 13
click at [1549, 39] on icon "Close" at bounding box center [1551, 39] width 5 height 7
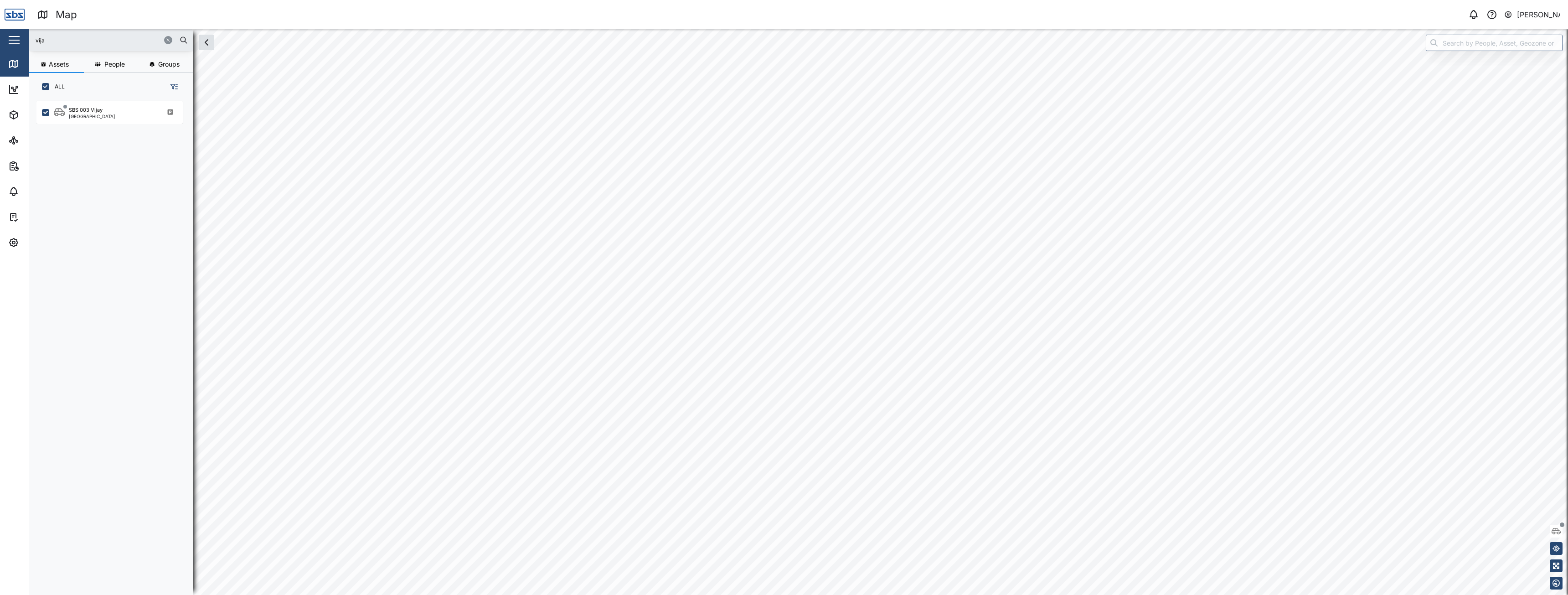
click at [164, 41] on button "button" at bounding box center [168, 40] width 8 height 8
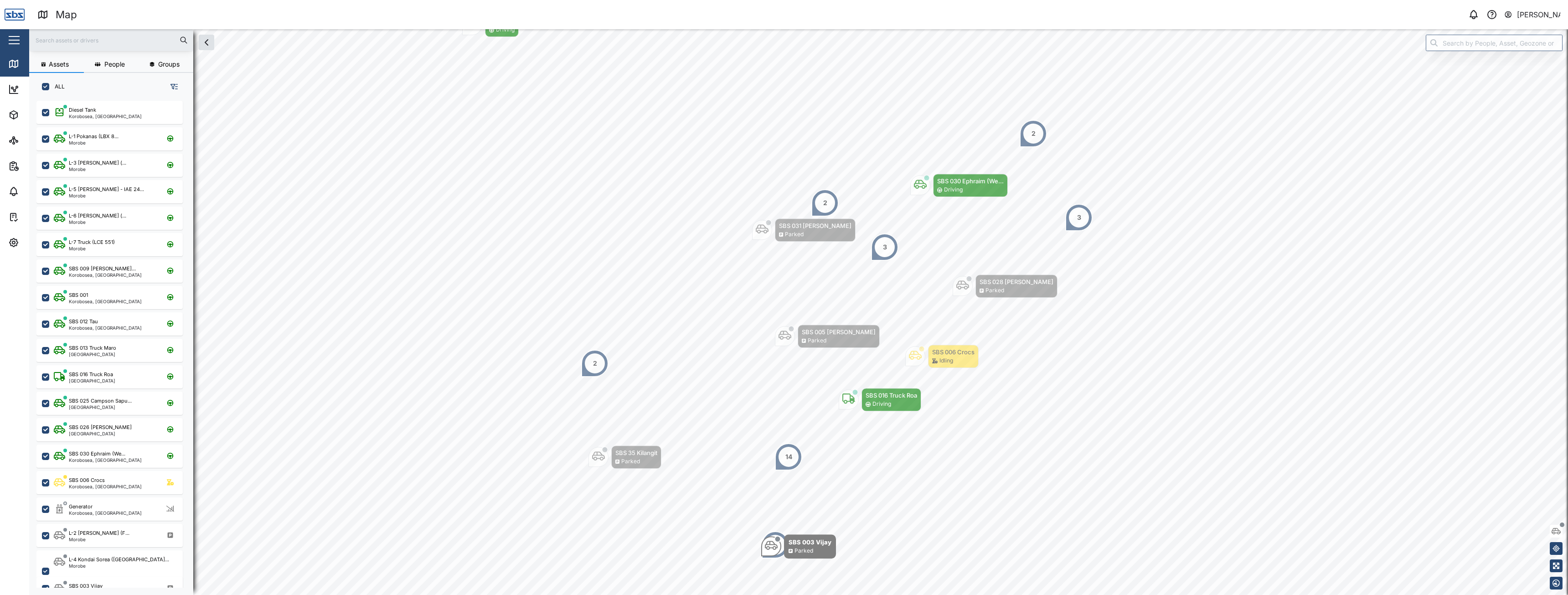
click at [105, 37] on input "text" at bounding box center [111, 40] width 153 height 14
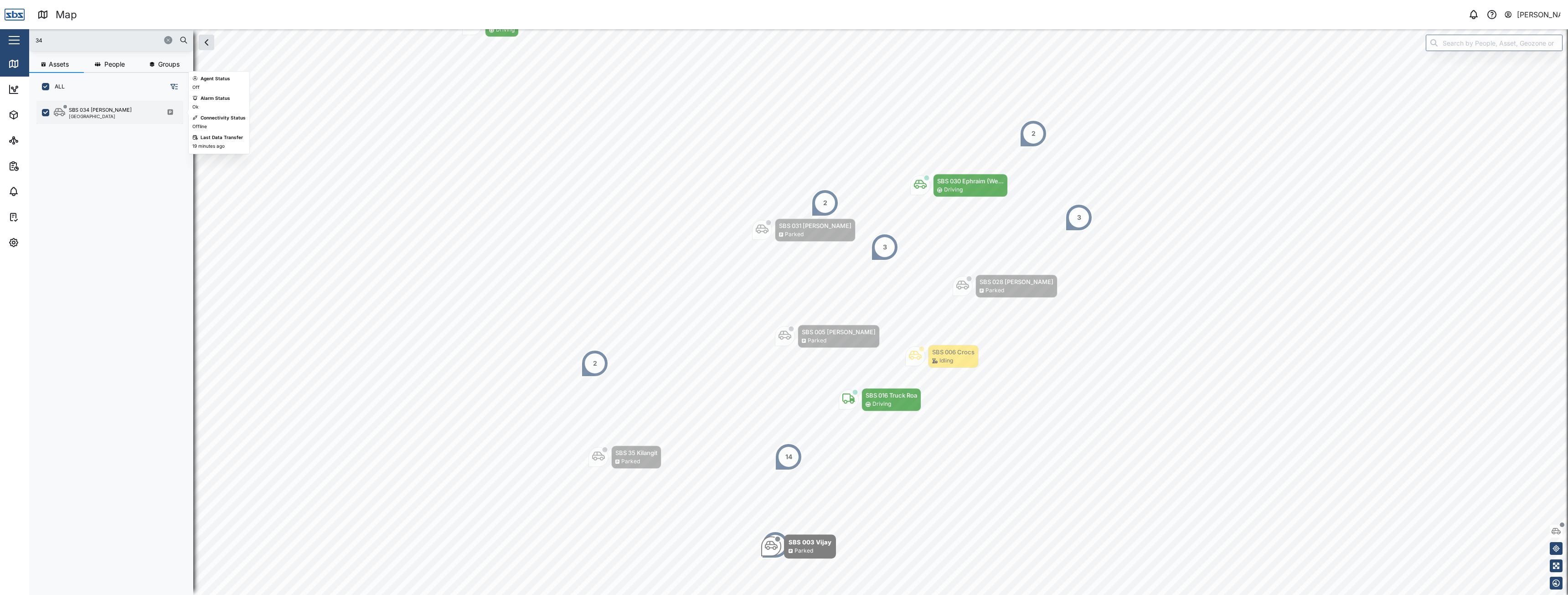
type input "34"
click at [122, 116] on div "SBS 034 [PERSON_NAME] [GEOGRAPHIC_DATA]" at bounding box center [116, 112] width 124 height 12
